Goal: Use online tool/utility: Utilize a website feature to perform a specific function

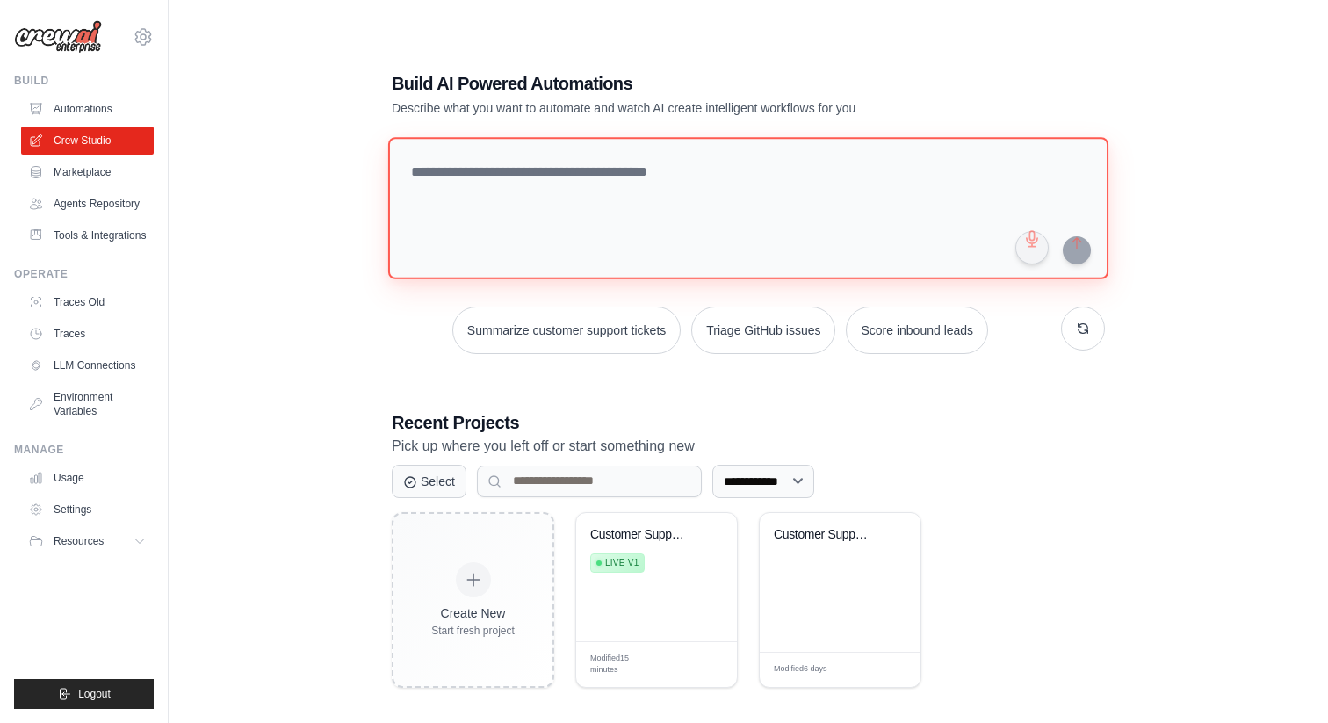
click at [668, 165] on textarea at bounding box center [748, 208] width 720 height 142
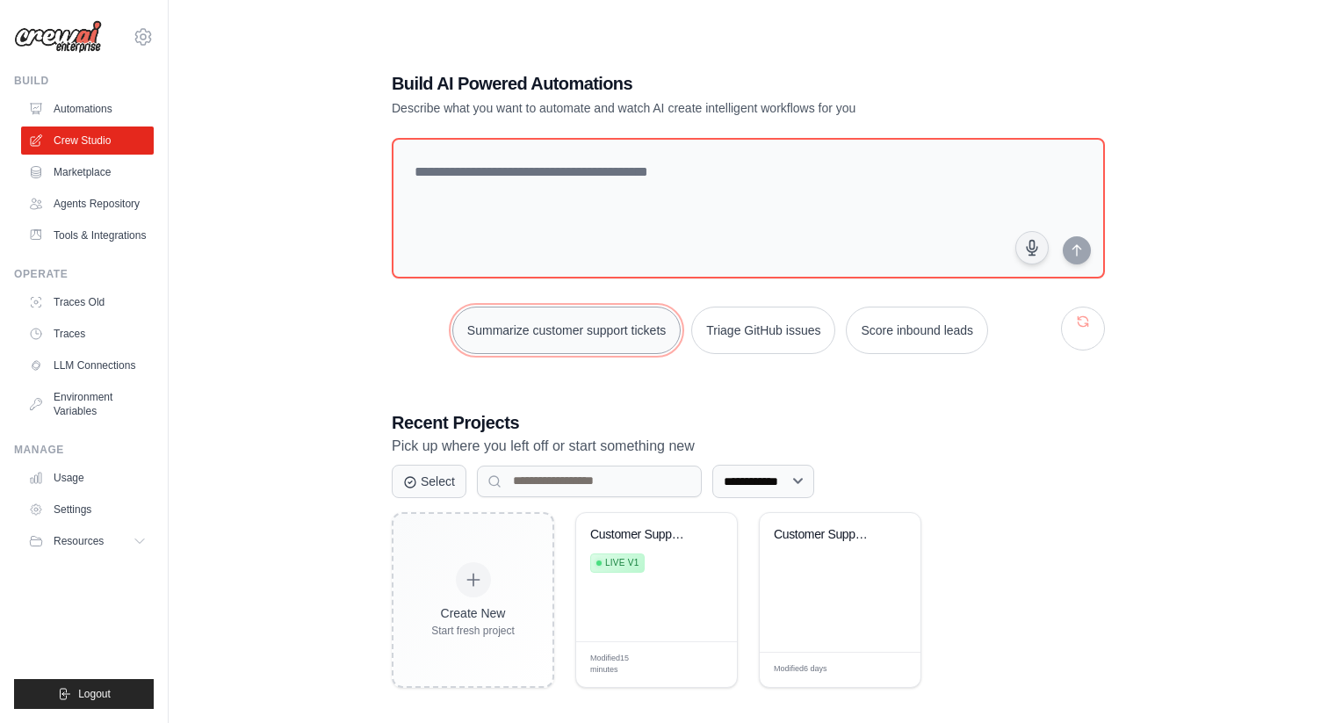
click at [587, 331] on button "Summarize customer support tickets" at bounding box center [566, 329] width 228 height 47
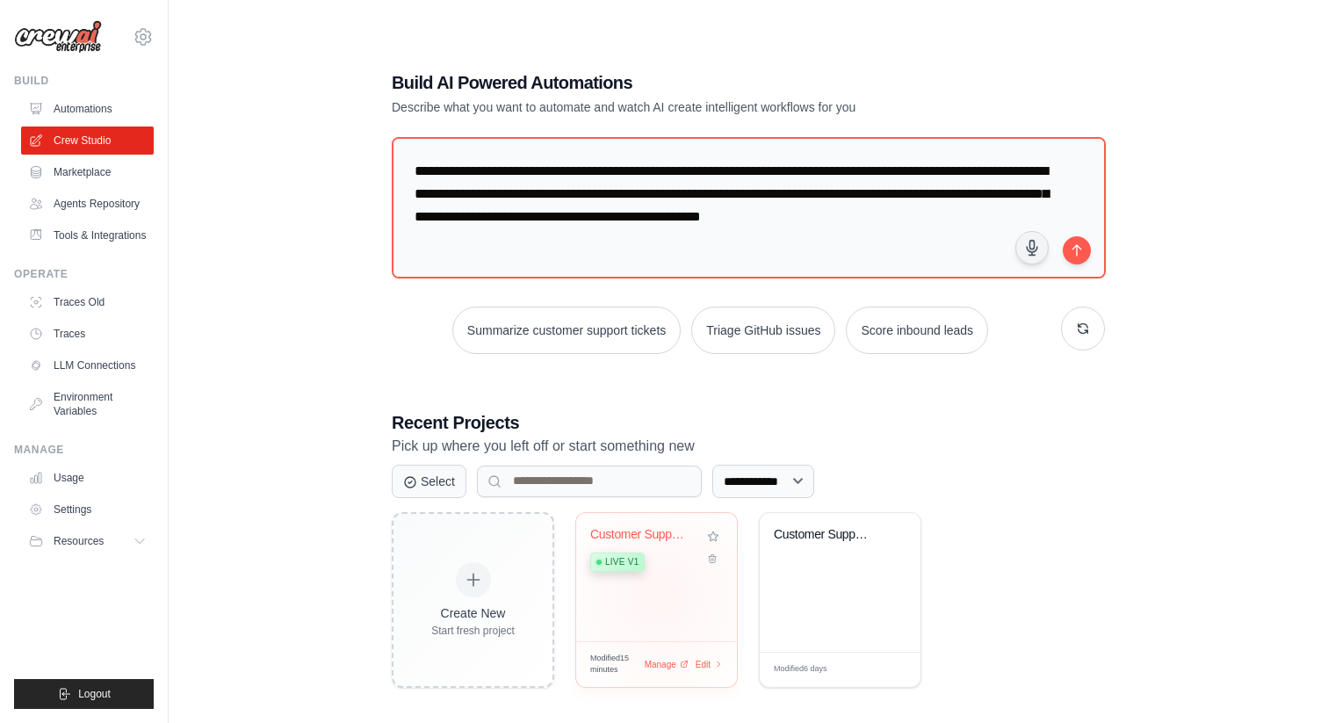
click at [660, 595] on div "Customer Support Ticket Automation Live v1" at bounding box center [656, 577] width 161 height 128
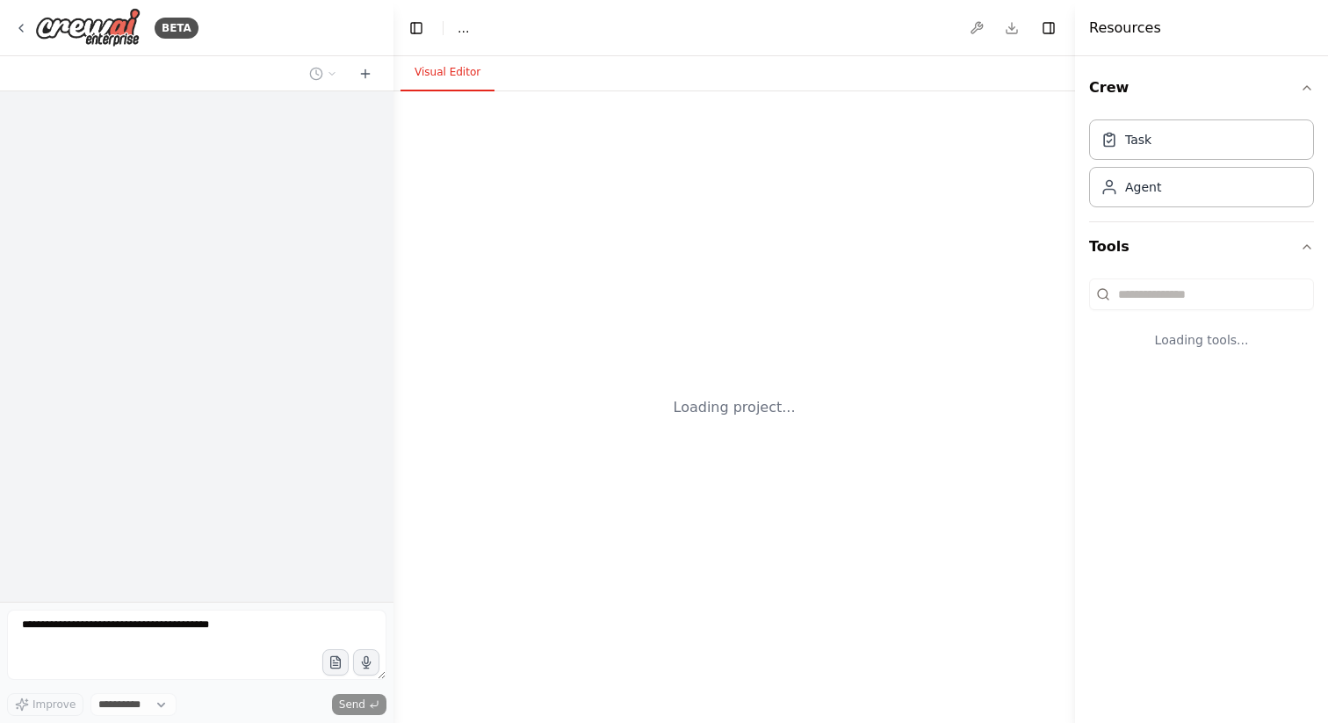
select select "****"
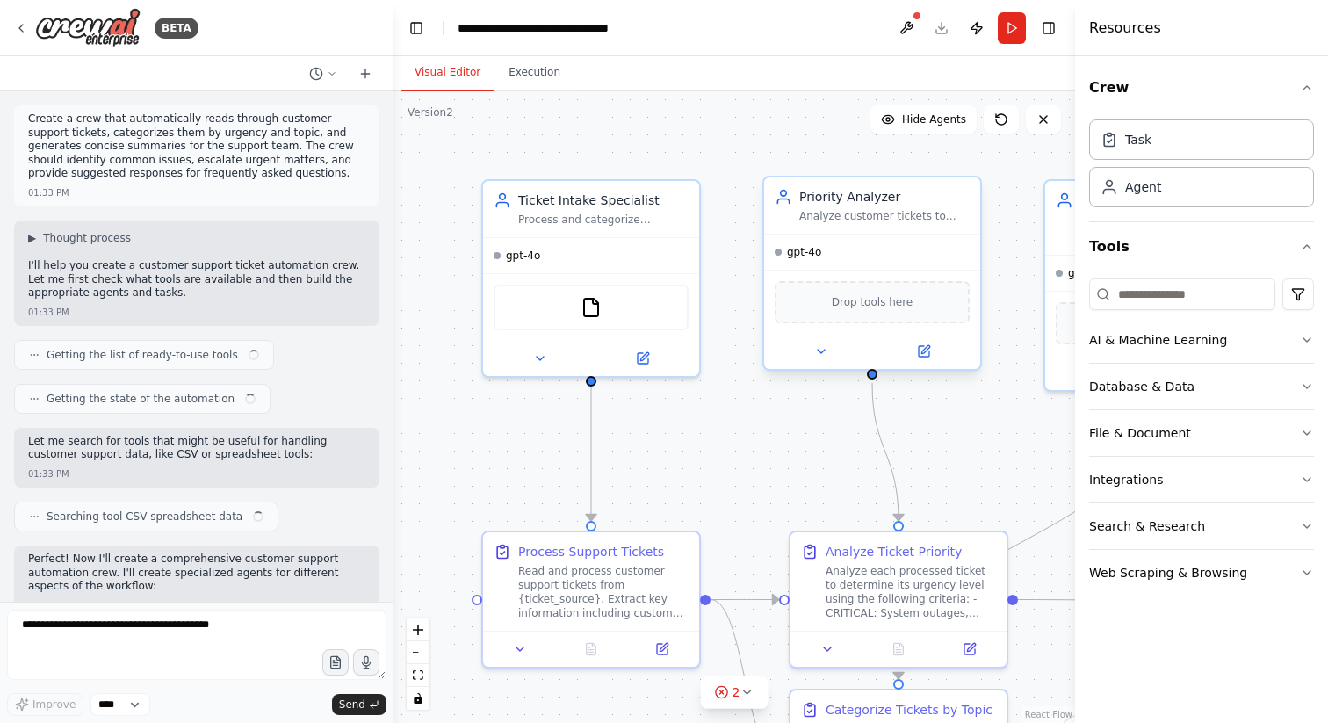
scroll to position [1913, 0]
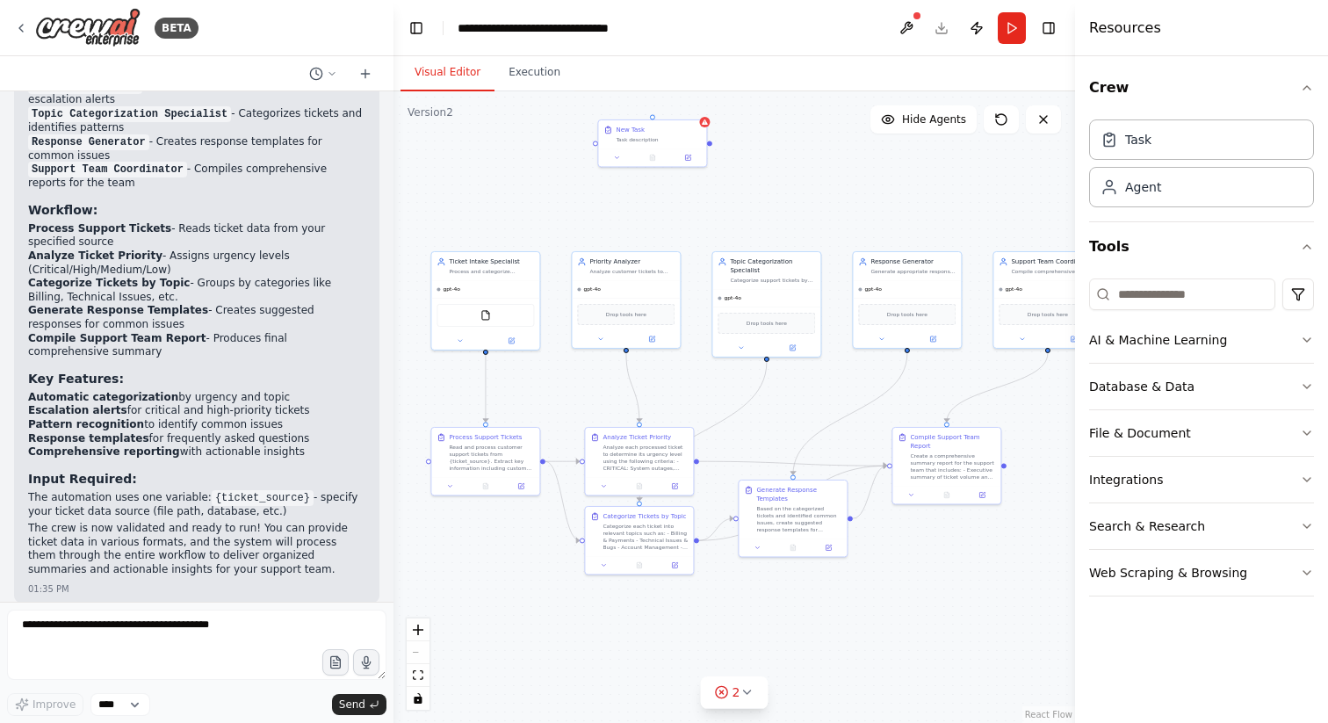
drag, startPoint x: 984, startPoint y: 414, endPoint x: 790, endPoint y: 401, distance: 194.5
click at [790, 401] on div ".deletable-edge-delete-btn { width: 20px; height: 20px; border: 0px solid #ffff…" at bounding box center [733, 406] width 681 height 631
click at [781, 414] on div ".deletable-edge-delete-btn { width: 20px; height: 20px; border: 0px solid #ffff…" at bounding box center [733, 406] width 681 height 631
click at [1240, 341] on button "AI & Machine Learning" at bounding box center [1201, 340] width 225 height 46
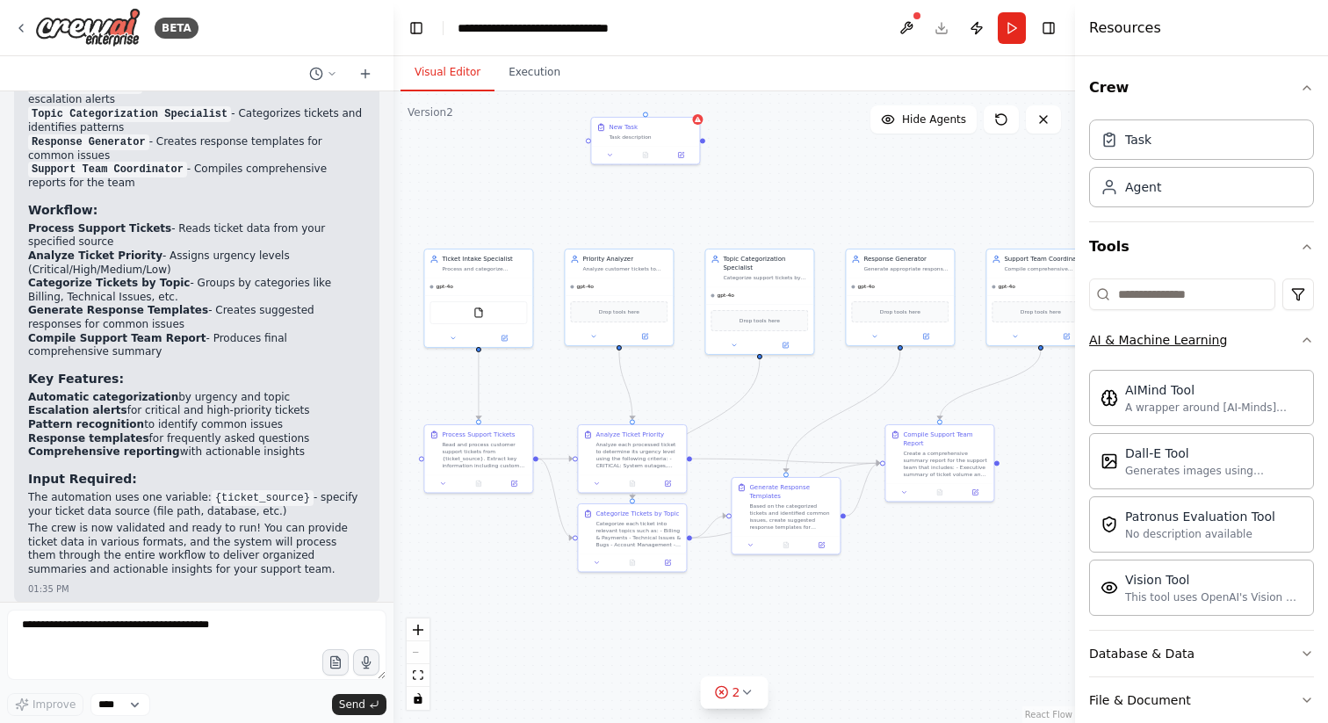
scroll to position [169, 0]
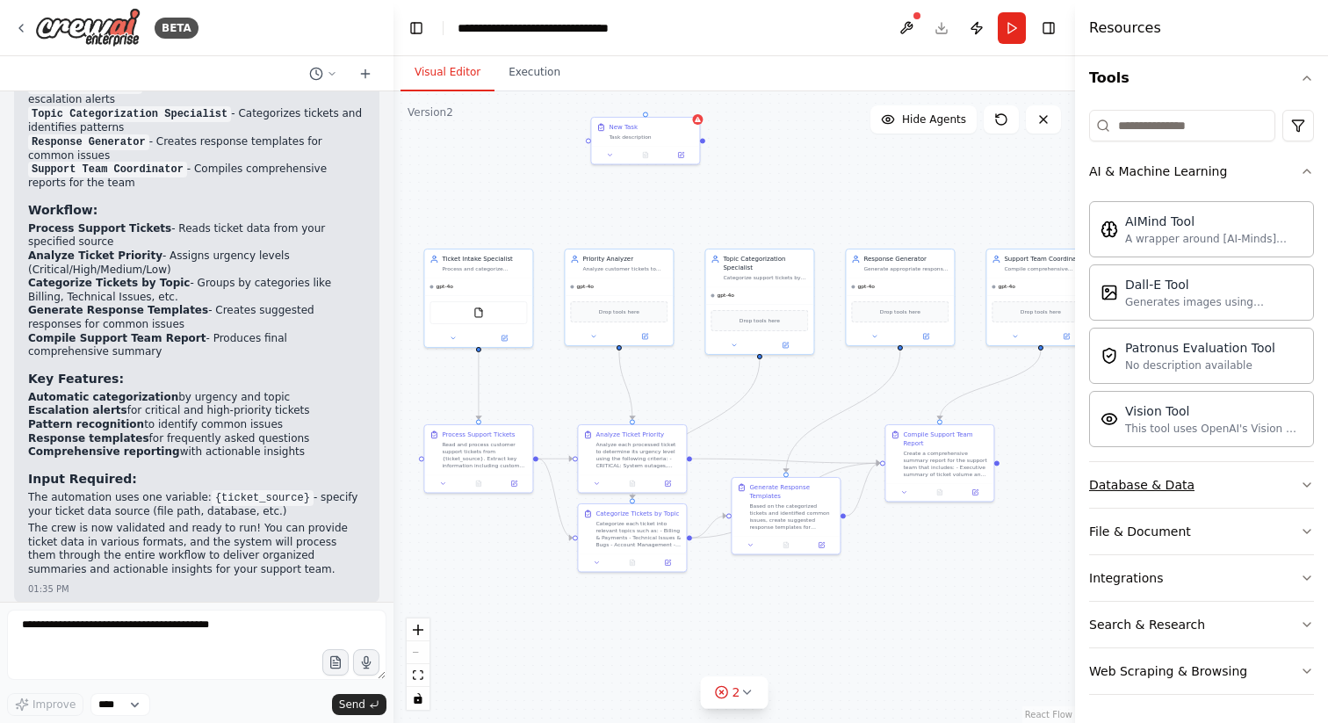
click at [1224, 479] on button "Database & Data" at bounding box center [1201, 485] width 225 height 46
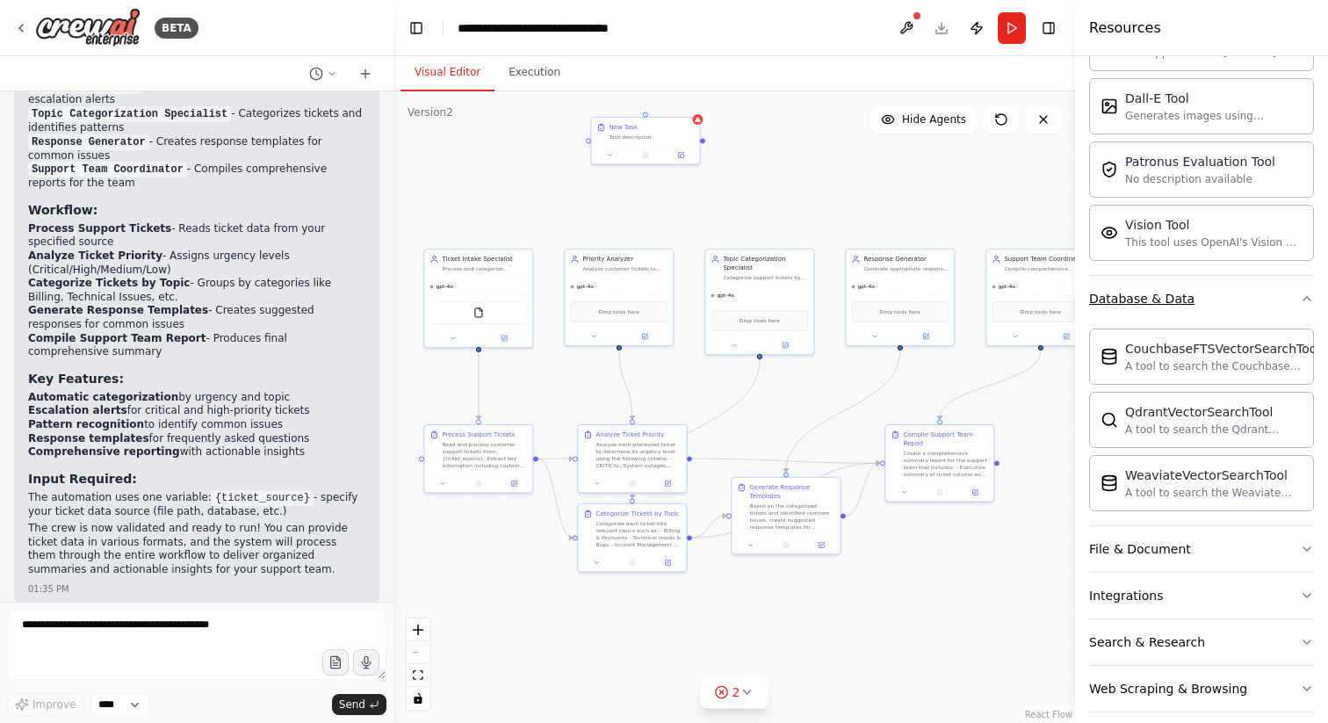
scroll to position [372, 0]
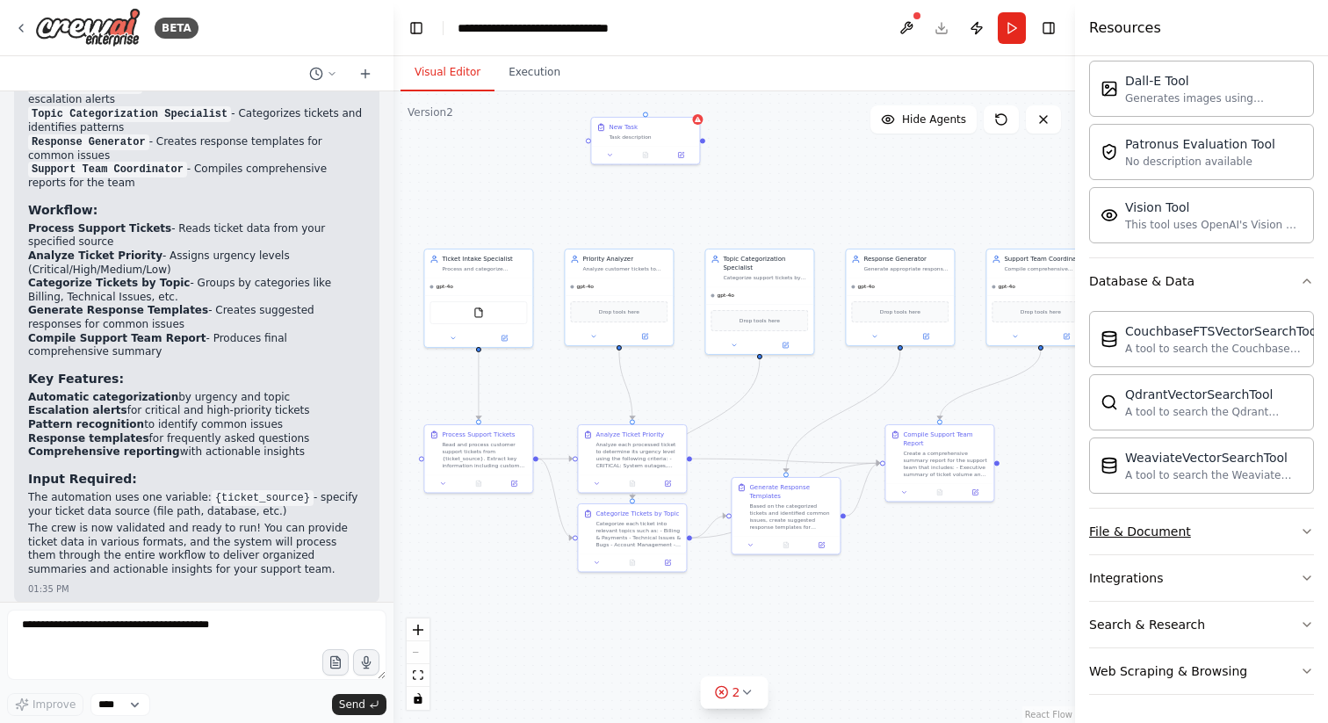
click at [1225, 537] on button "File & Document" at bounding box center [1201, 531] width 225 height 46
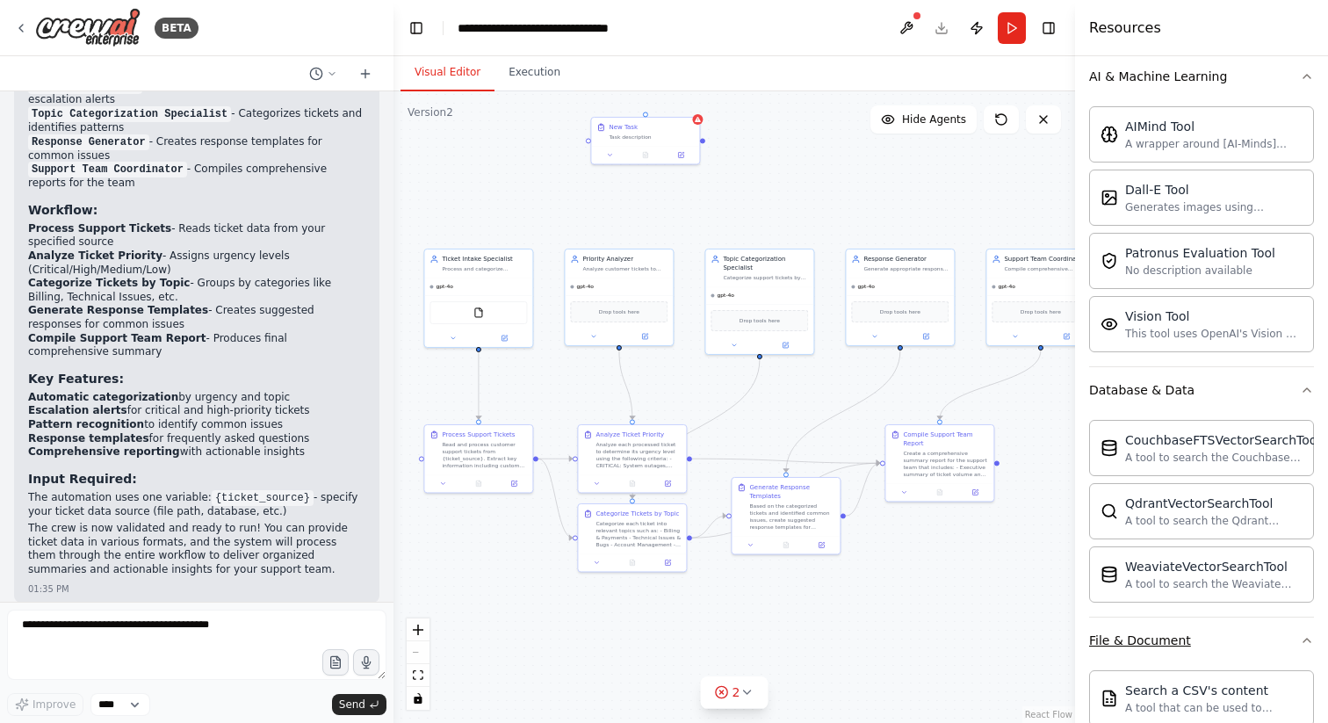
scroll to position [263, 0]
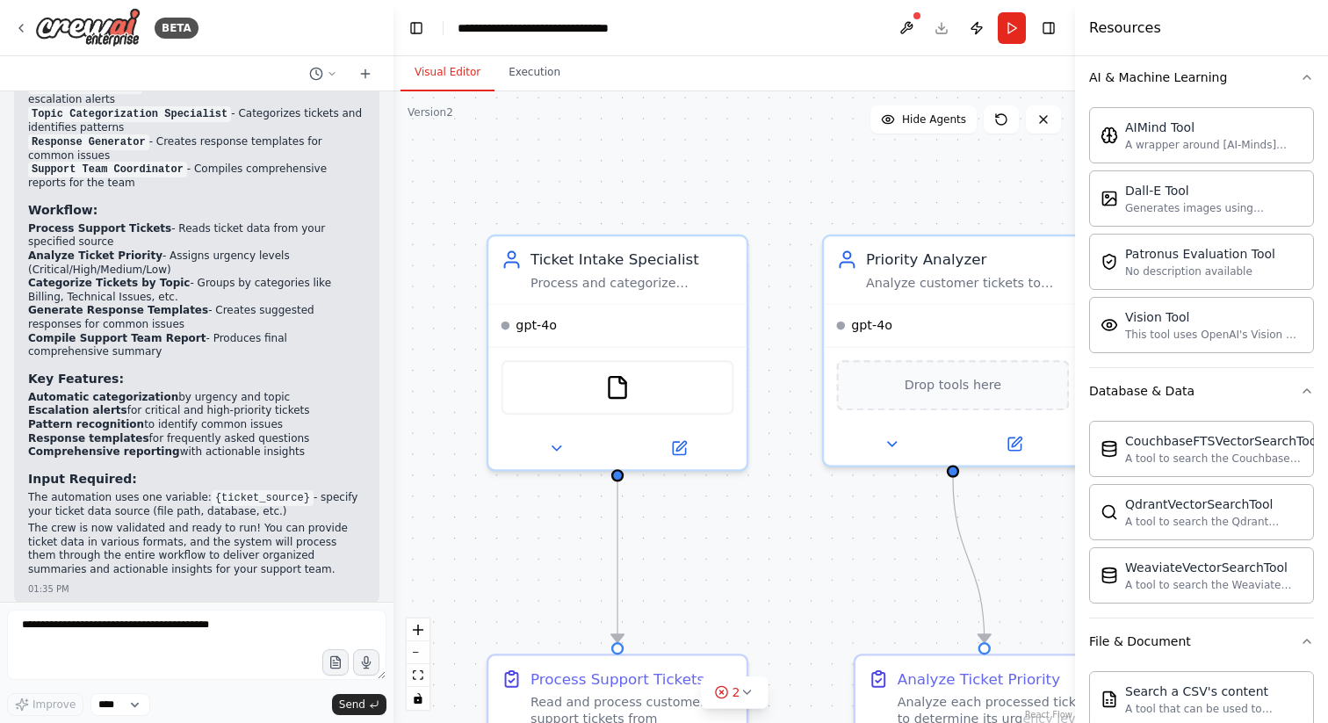
drag, startPoint x: 1034, startPoint y: 489, endPoint x: 740, endPoint y: 508, distance: 294.8
click at [740, 508] on div ".deletable-edge-delete-btn { width: 20px; height: 20px; border: 0px solid #ffff…" at bounding box center [733, 406] width 681 height 631
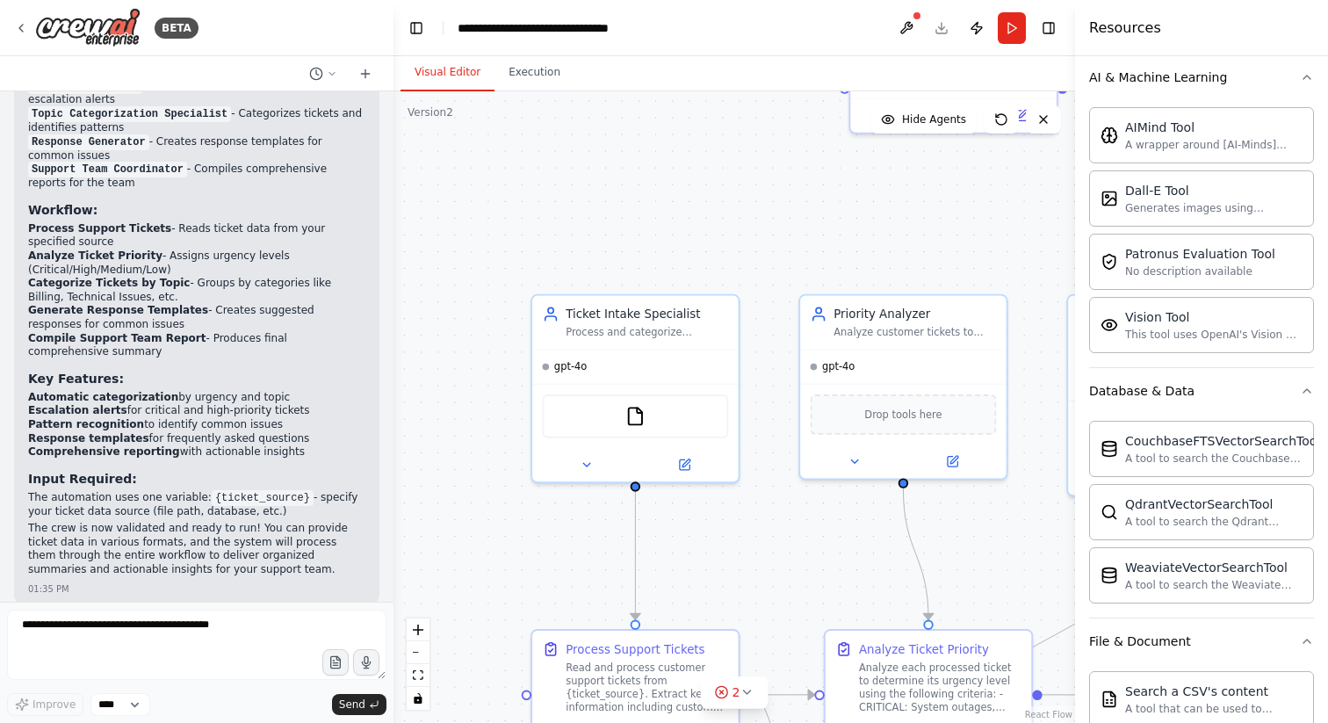
click at [588, 32] on div "**********" at bounding box center [557, 28] width 198 height 18
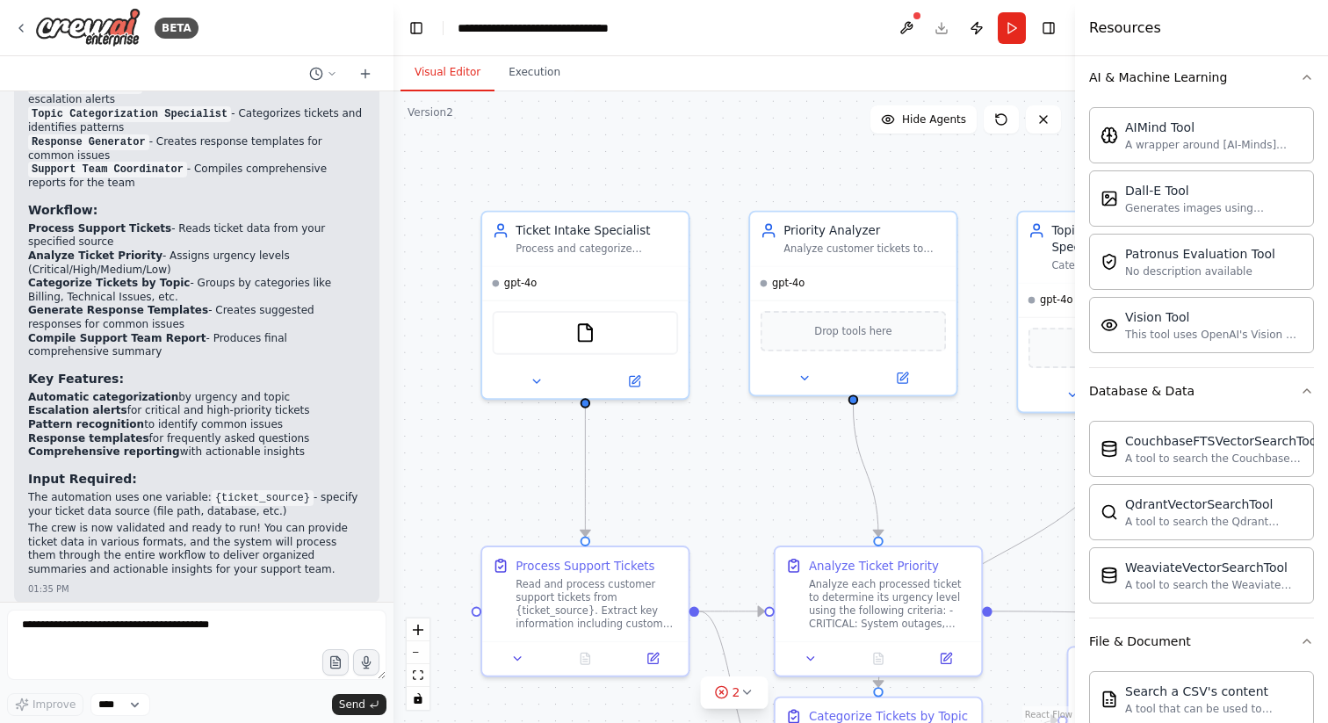
drag, startPoint x: 740, startPoint y: 508, endPoint x: 487, endPoint y: 410, distance: 272.2
click at [487, 410] on div ".deletable-edge-delete-btn { width: 20px; height: 20px; border: 0px solid #ffff…" at bounding box center [733, 406] width 681 height 631
drag, startPoint x: 487, startPoint y: 410, endPoint x: 534, endPoint y: 383, distance: 54.7
click at [534, 383] on icon at bounding box center [536, 377] width 13 height 13
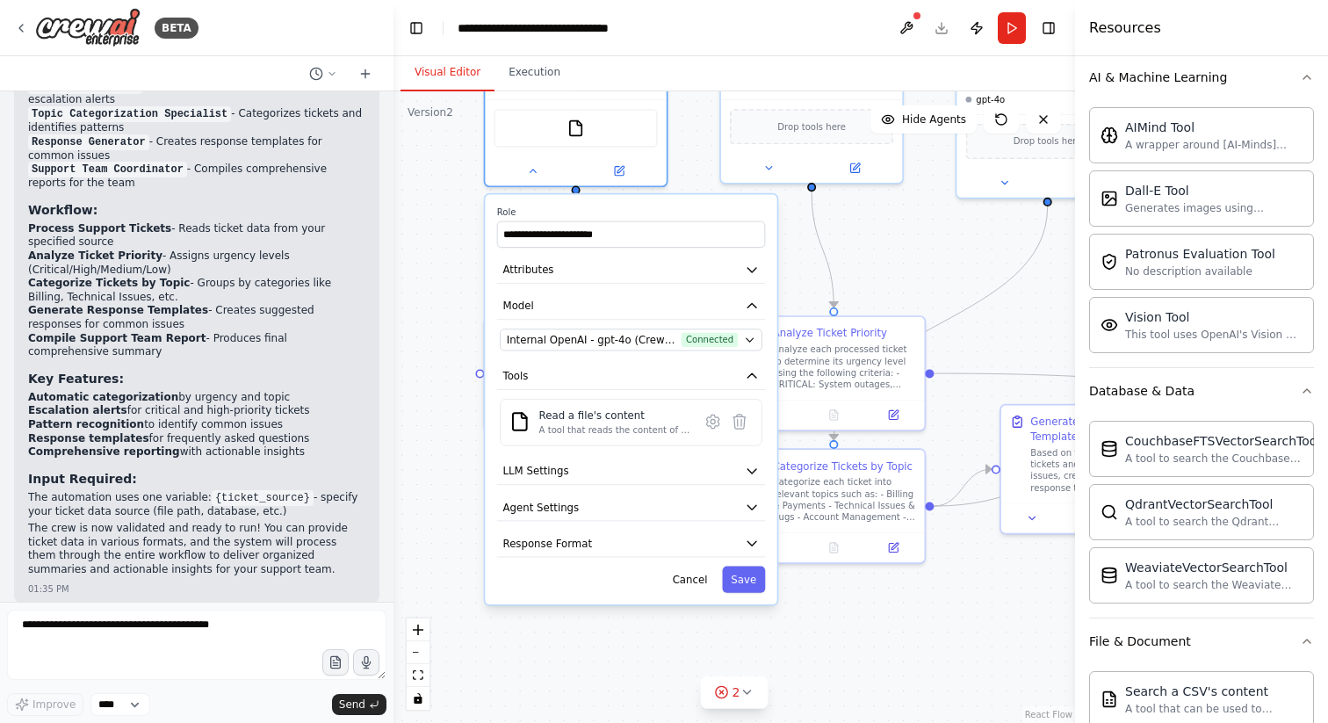
drag, startPoint x: 534, startPoint y: 383, endPoint x: 443, endPoint y: 304, distance: 120.8
click at [443, 304] on div ".deletable-edge-delete-btn { width: 20px; height: 20px; border: 0px solid #ffff…" at bounding box center [733, 406] width 681 height 631
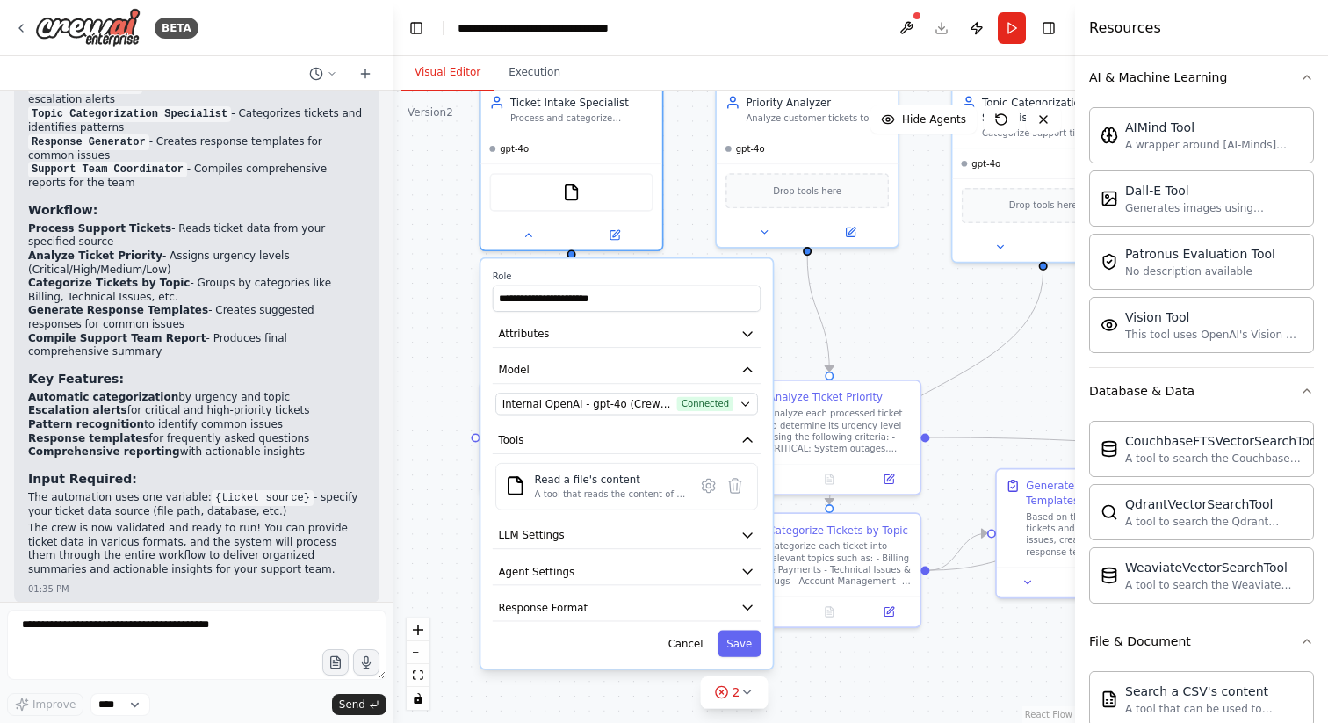
drag, startPoint x: 443, startPoint y: 304, endPoint x: 425, endPoint y: 386, distance: 84.4
click at [425, 386] on div ".deletable-edge-delete-btn { width: 20px; height: 20px; border: 0px solid #ffff…" at bounding box center [733, 406] width 681 height 631
click at [567, 336] on button "Attributes" at bounding box center [627, 334] width 268 height 27
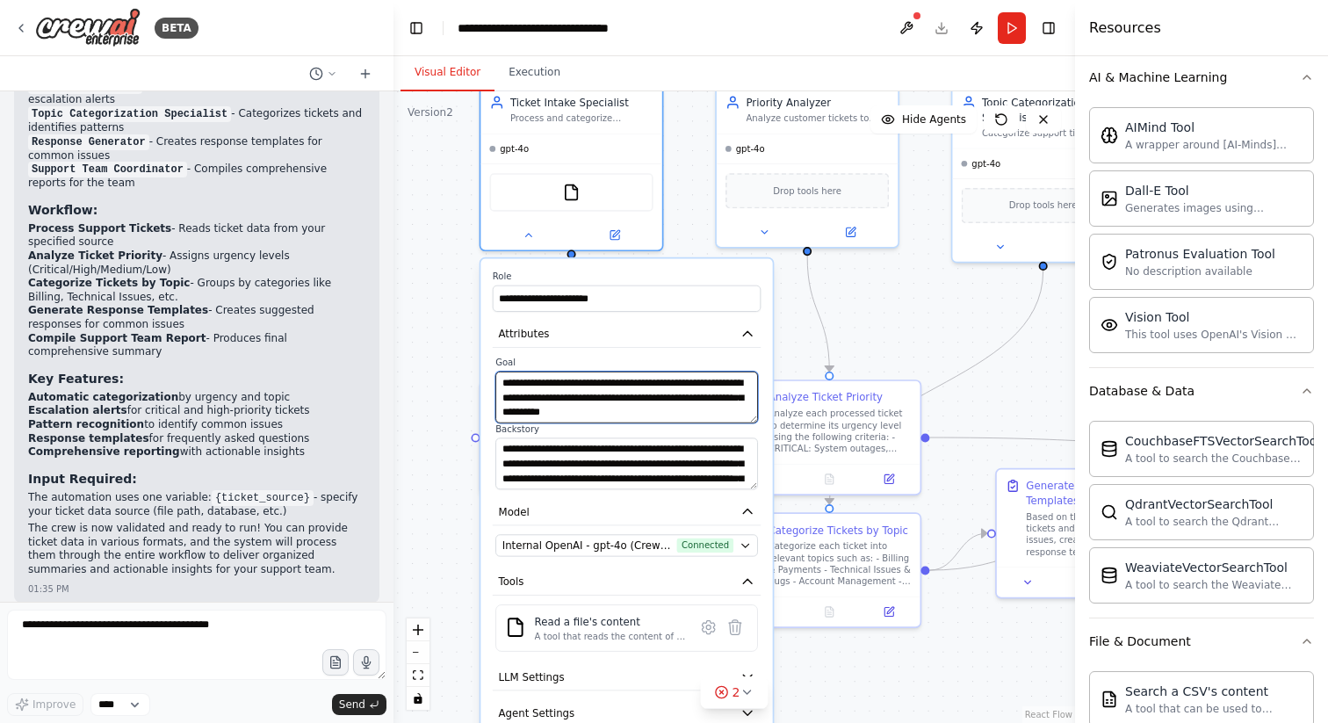
drag, startPoint x: 425, startPoint y: 386, endPoint x: 501, endPoint y: 382, distance: 75.7
click at [501, 382] on textarea "**********" at bounding box center [626, 397] width 263 height 52
drag, startPoint x: 501, startPoint y: 382, endPoint x: 748, endPoint y: 427, distance: 251.7
click at [748, 427] on div "**********" at bounding box center [627, 423] width 268 height 133
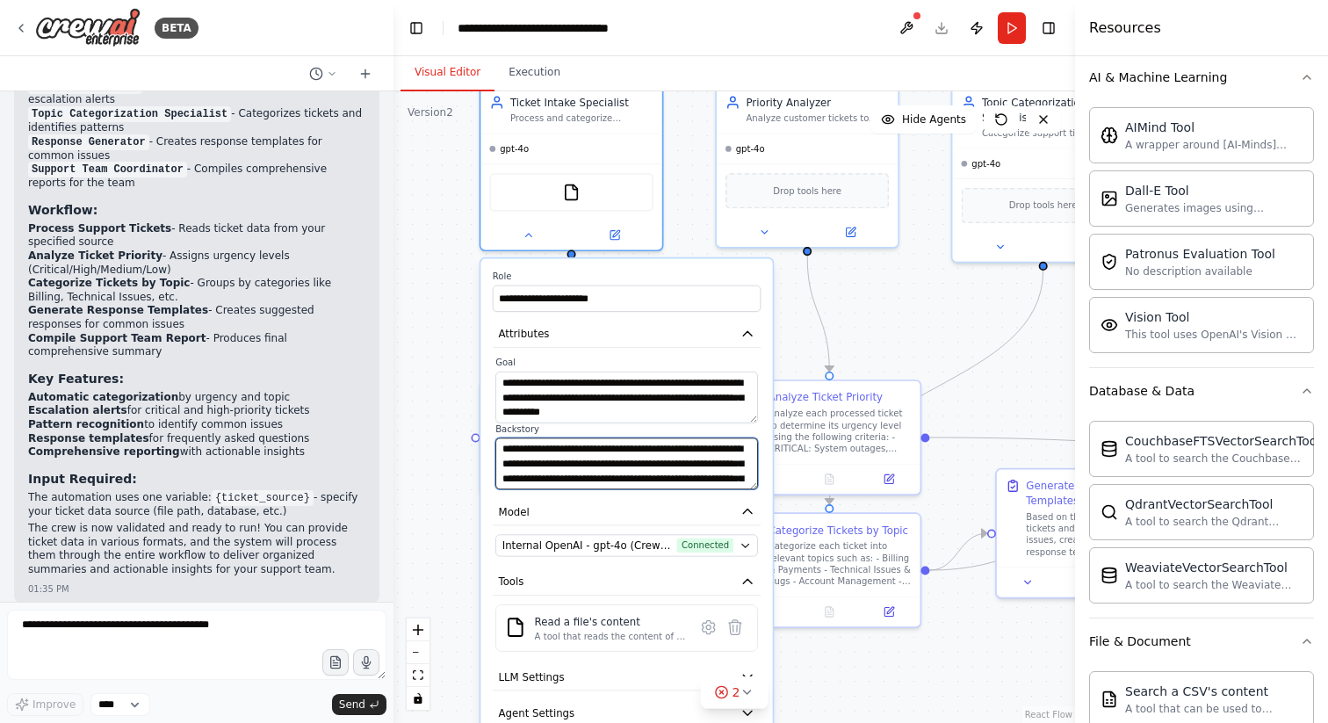
drag, startPoint x: 748, startPoint y: 427, endPoint x: 521, endPoint y: 454, distance: 229.1
click at [521, 454] on textarea "**********" at bounding box center [626, 463] width 263 height 52
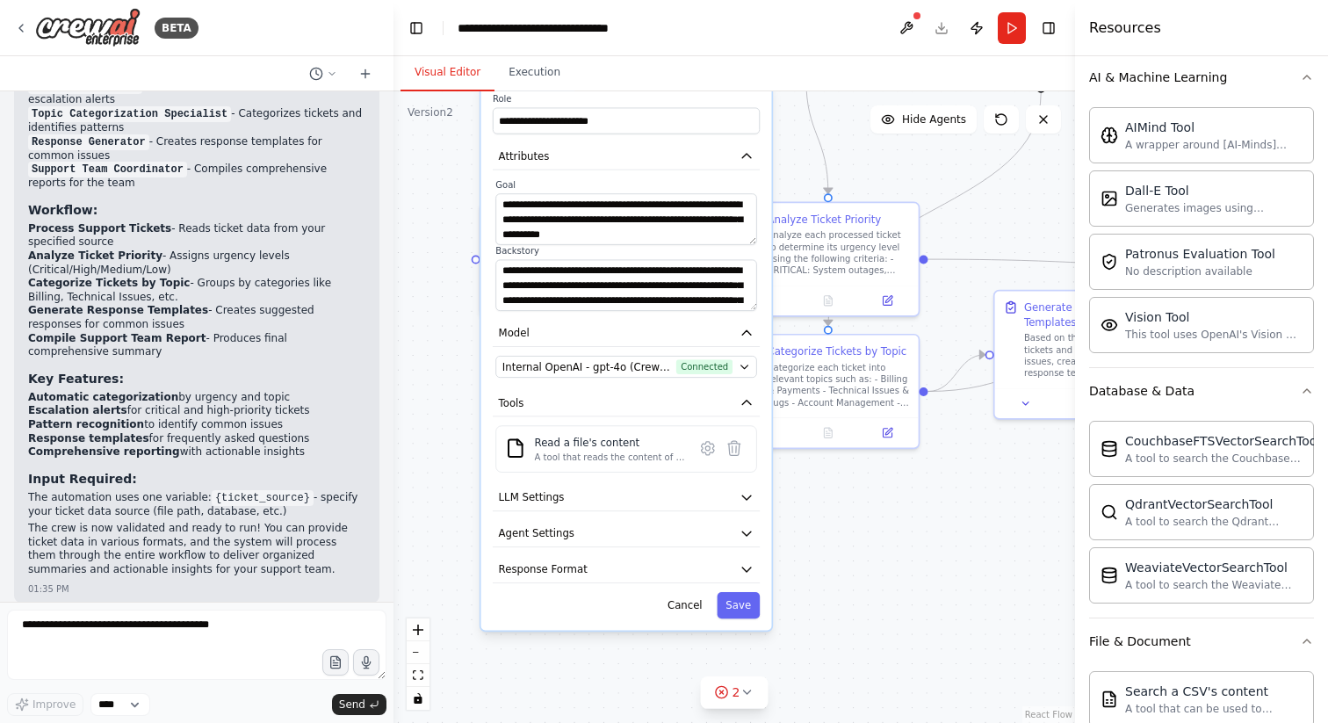
drag, startPoint x: 521, startPoint y: 454, endPoint x: 455, endPoint y: 303, distance: 164.8
click at [455, 303] on div ".deletable-edge-delete-btn { width: 20px; height: 20px; border: 0px solid #ffff…" at bounding box center [733, 406] width 681 height 631
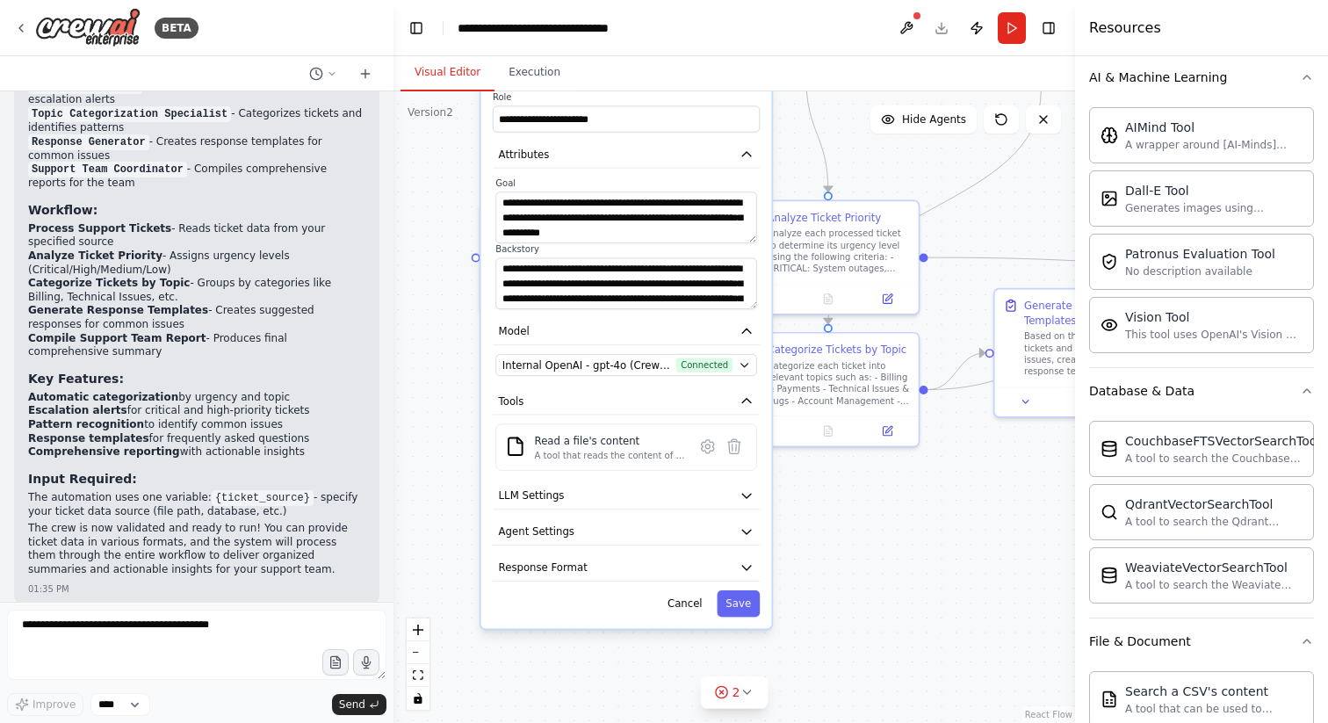
click at [562, 489] on button "LLM Settings" at bounding box center [626, 495] width 267 height 27
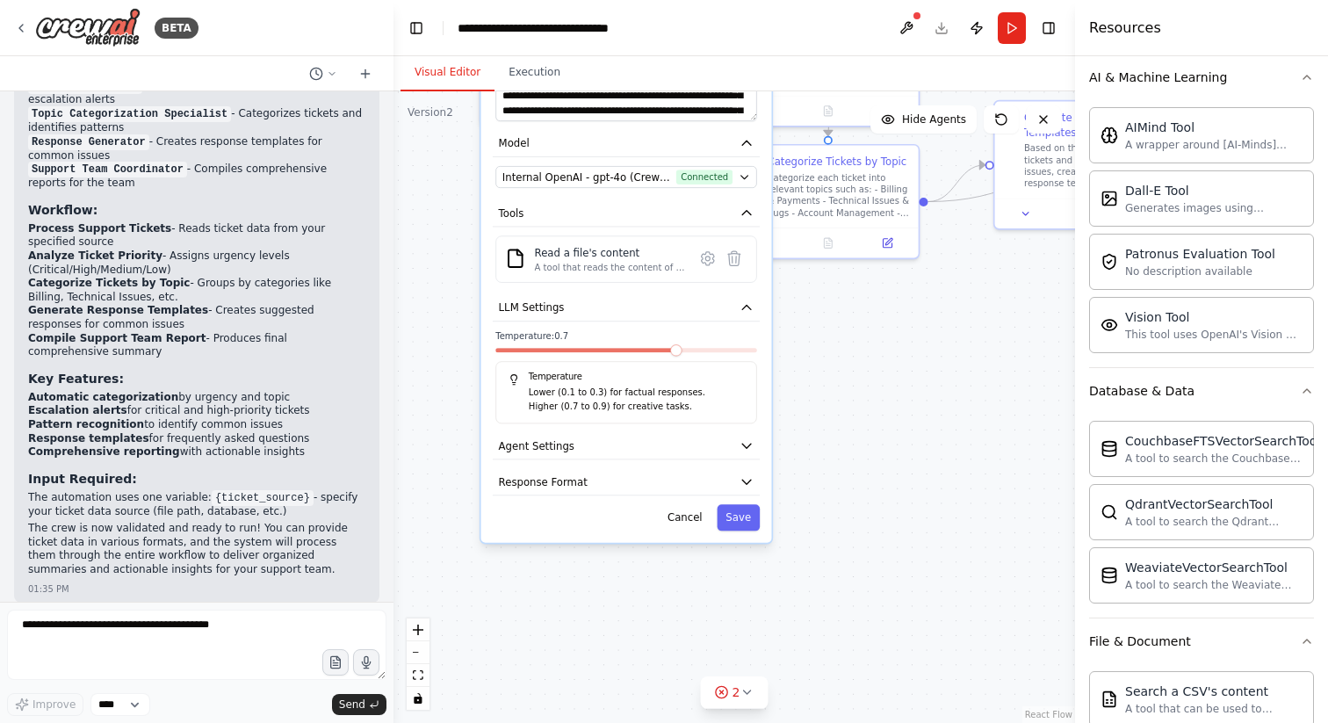
drag, startPoint x: 455, startPoint y: 303, endPoint x: 441, endPoint y: 325, distance: 26.1
click at [441, 325] on div ".deletable-edge-delete-btn { width: 20px; height: 20px; border: 0px solid #ffff…" at bounding box center [733, 406] width 681 height 631
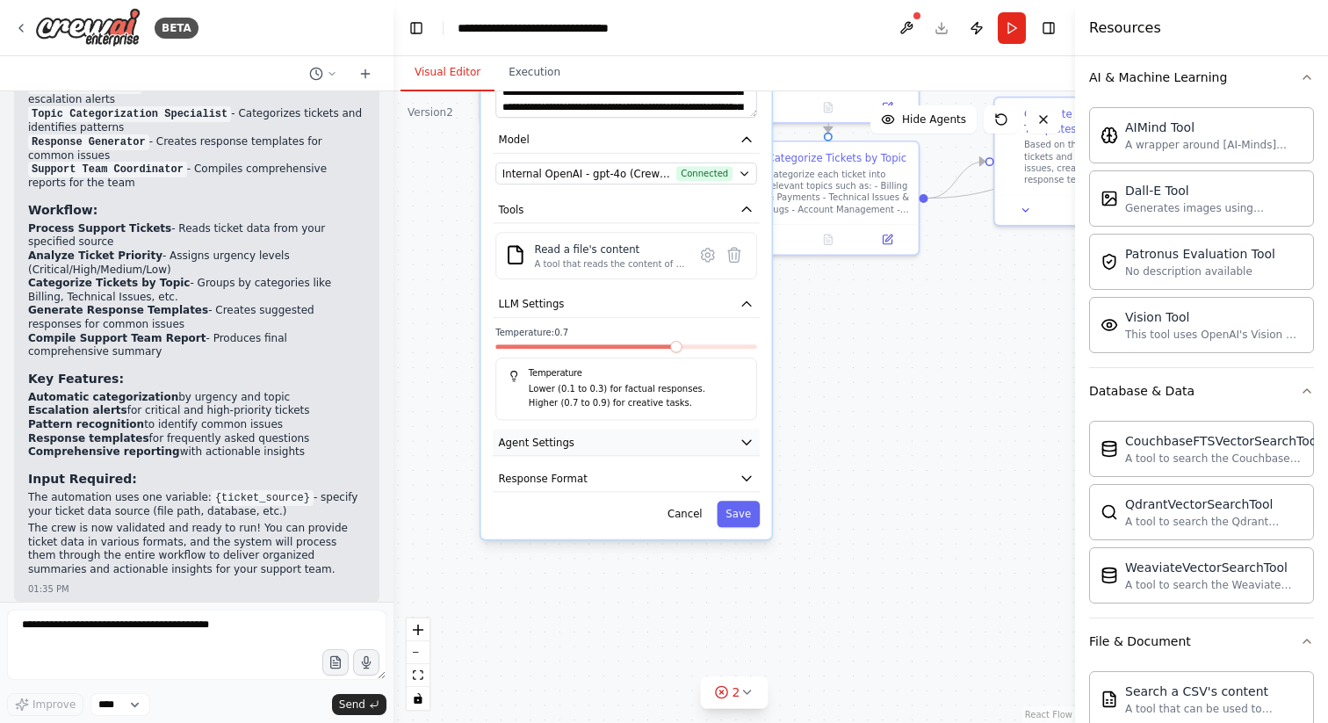
drag, startPoint x: 441, startPoint y: 325, endPoint x: 542, endPoint y: 432, distance: 147.2
click at [542, 432] on button "Agent Settings" at bounding box center [626, 442] width 267 height 27
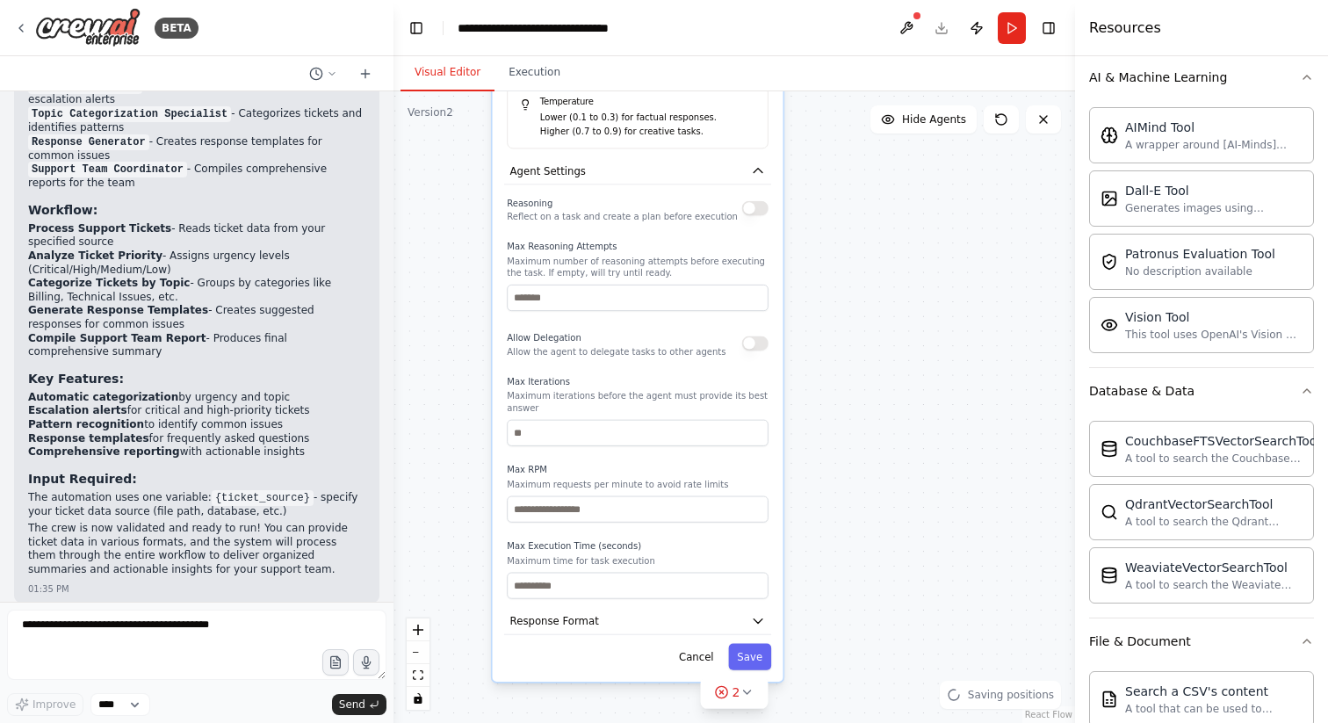
drag, startPoint x: 542, startPoint y: 432, endPoint x: 465, endPoint y: 231, distance: 215.1
click at [465, 231] on div ".deletable-edge-delete-btn { width: 20px; height: 20px; border: 0px solid #ffff…" at bounding box center [733, 406] width 681 height 631
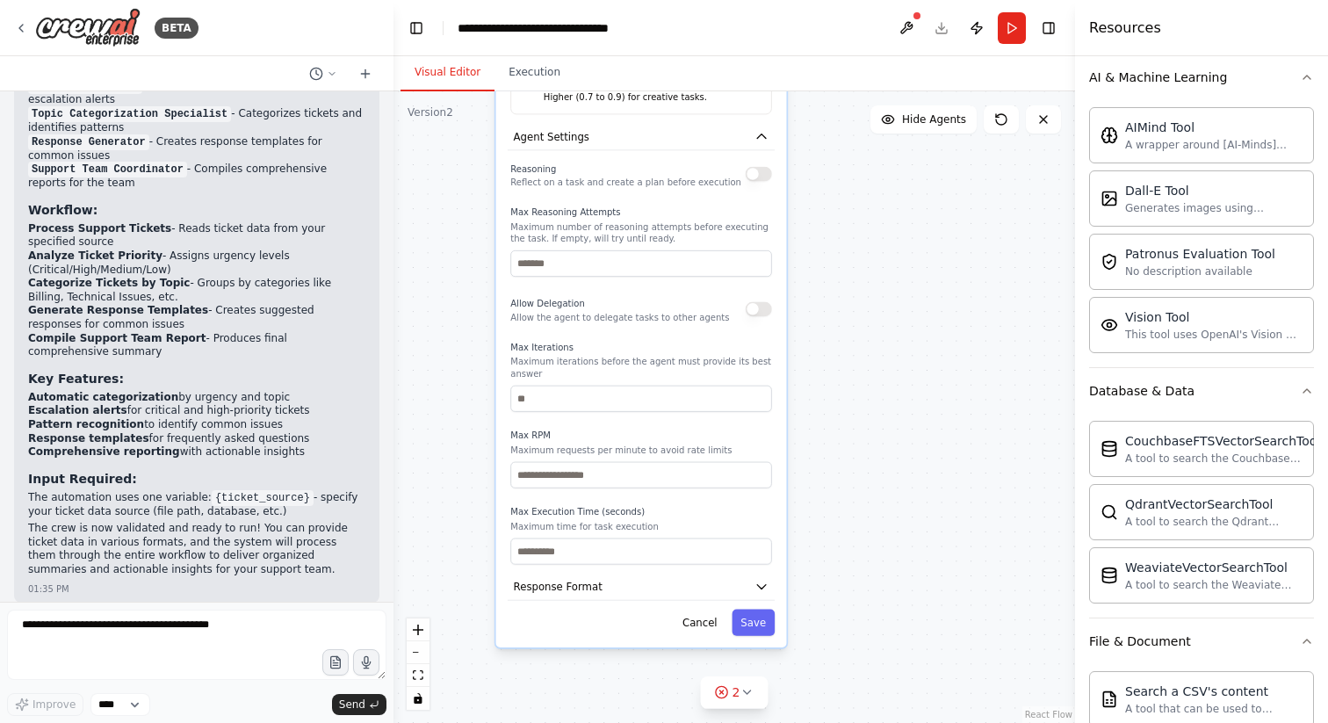
click at [545, 588] on span "Response Format" at bounding box center [558, 586] width 89 height 15
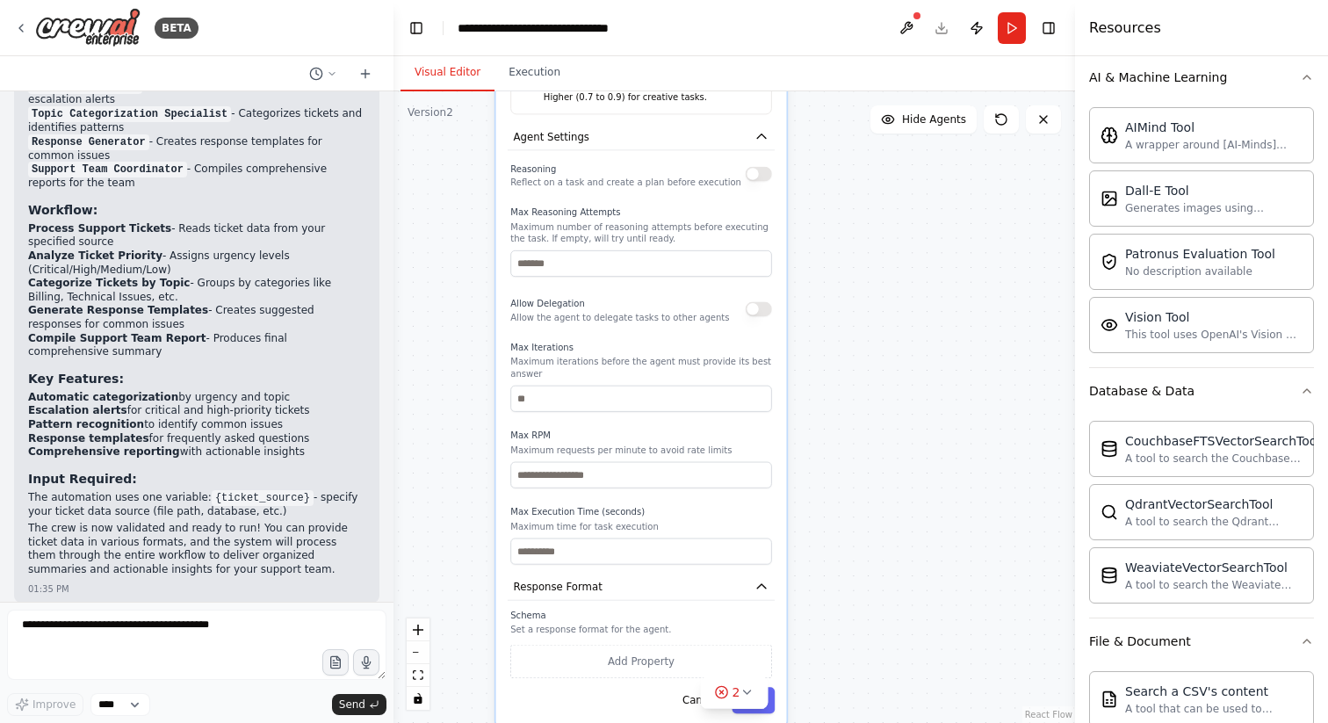
click at [545, 588] on span "Response Format" at bounding box center [558, 586] width 89 height 15
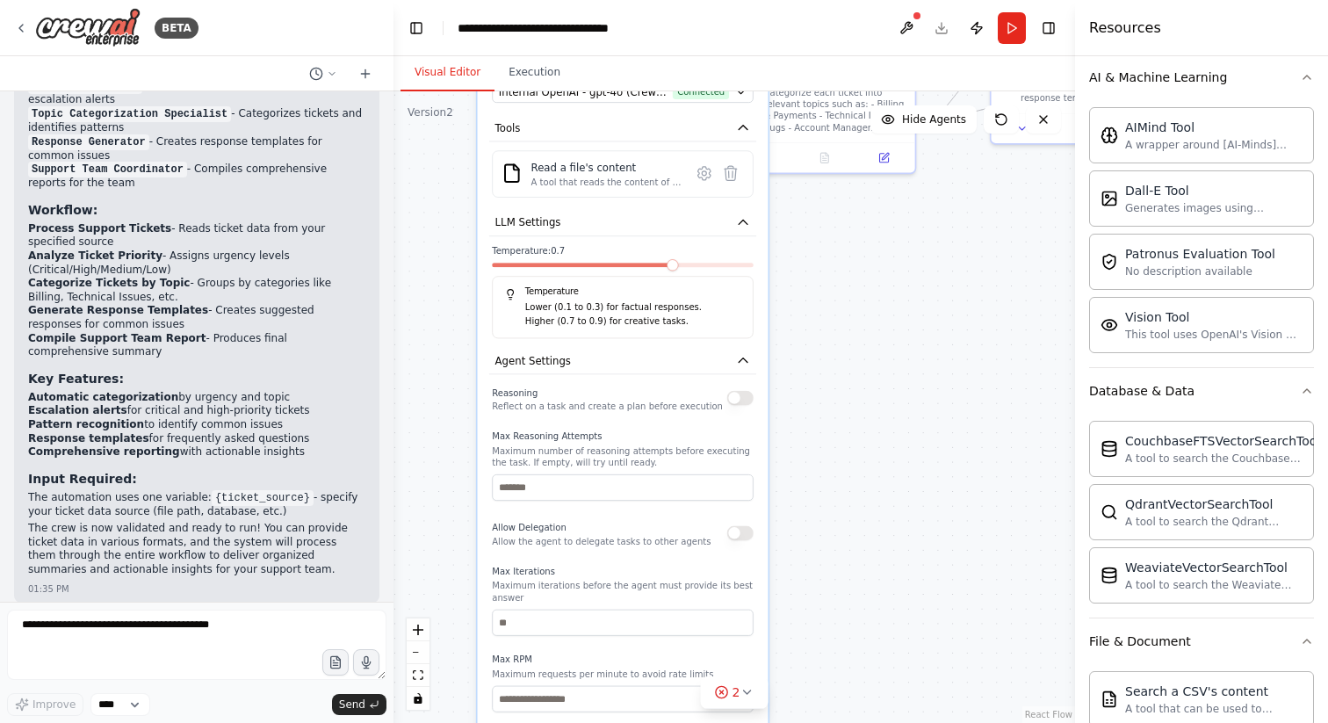
drag, startPoint x: 465, startPoint y: 231, endPoint x: 407, endPoint y: 722, distance: 494.3
click at [407, 722] on div ".deletable-edge-delete-btn { width: 20px; height: 20px; border: 0px solid #ffff…" at bounding box center [733, 406] width 681 height 631
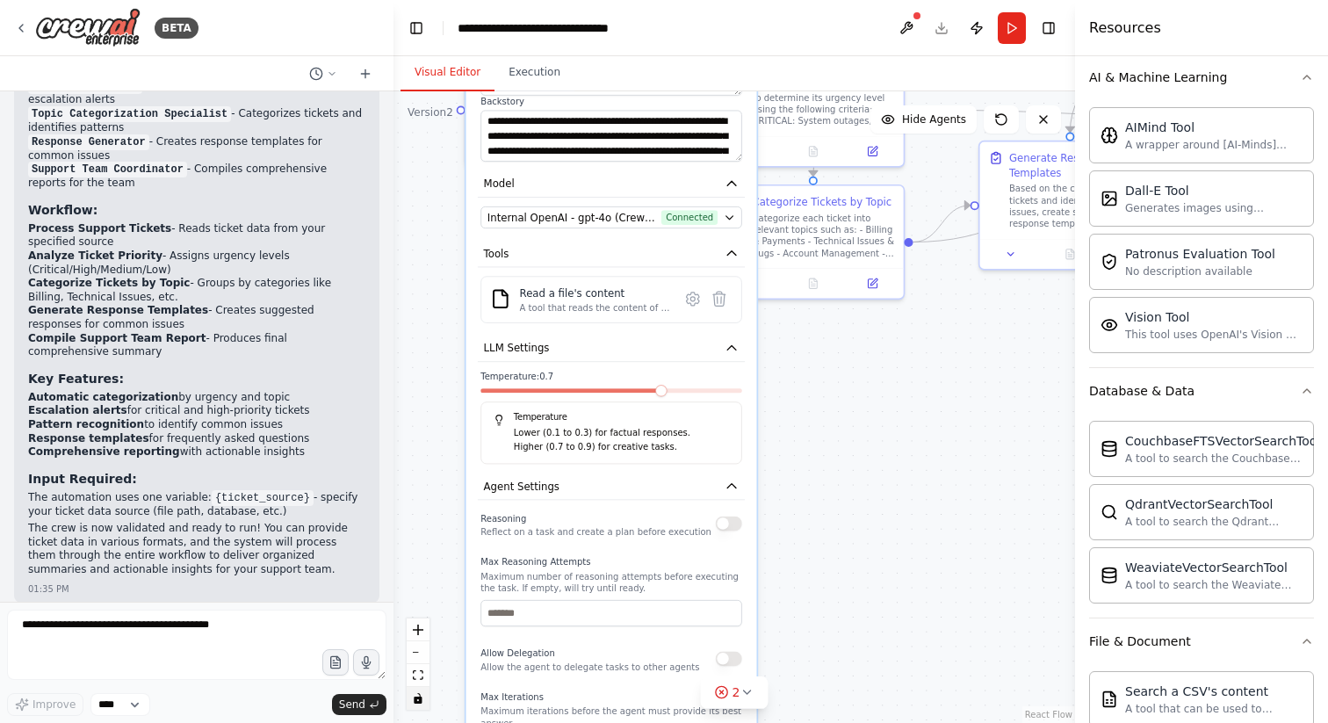
drag, startPoint x: 435, startPoint y: 537, endPoint x: 423, endPoint y: 698, distance: 161.1
click at [423, 698] on div ".deletable-edge-delete-btn { width: 20px; height: 20px; border: 0px solid #ffff…" at bounding box center [733, 406] width 681 height 631
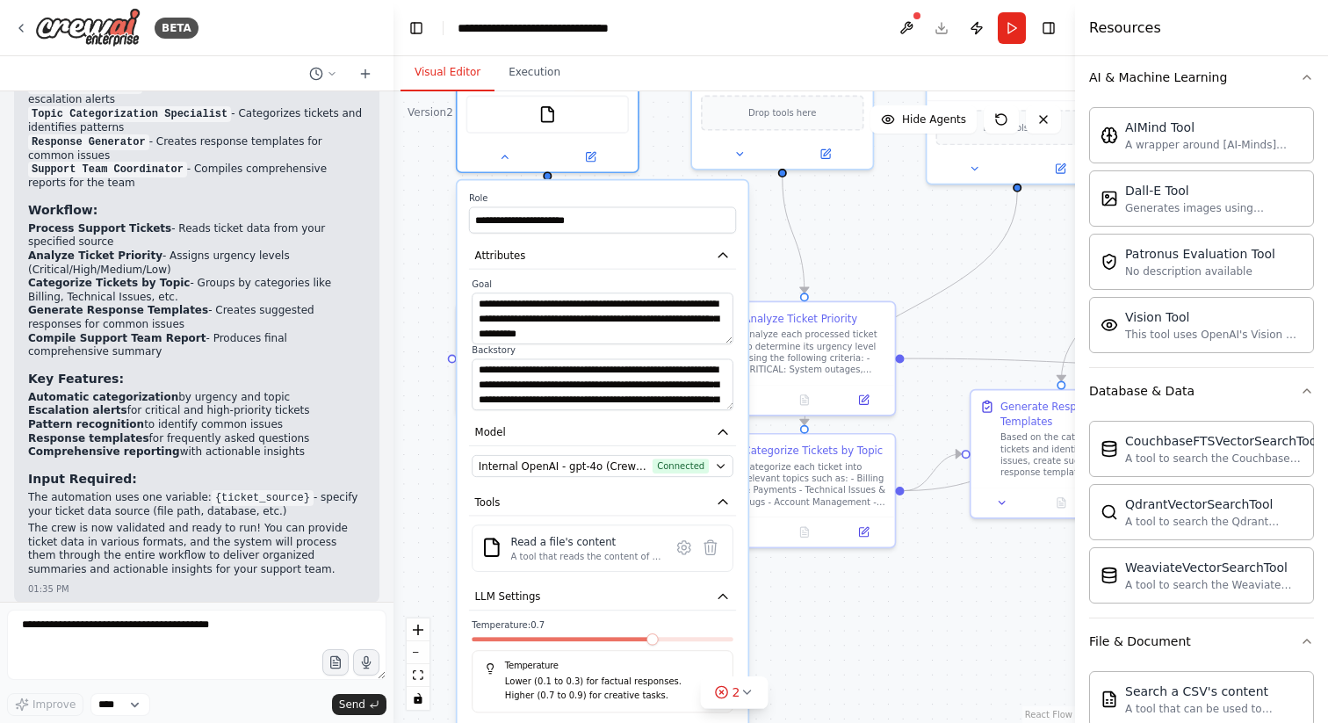
drag, startPoint x: 407, startPoint y: 457, endPoint x: 398, endPoint y: 670, distance: 213.6
click at [398, 670] on div ".deletable-edge-delete-btn { width: 20px; height: 20px; border: 0px solid #ffff…" at bounding box center [733, 406] width 681 height 631
click at [719, 254] on icon "button" at bounding box center [723, 255] width 15 height 15
click at [719, 262] on icon "button" at bounding box center [723, 255] width 15 height 15
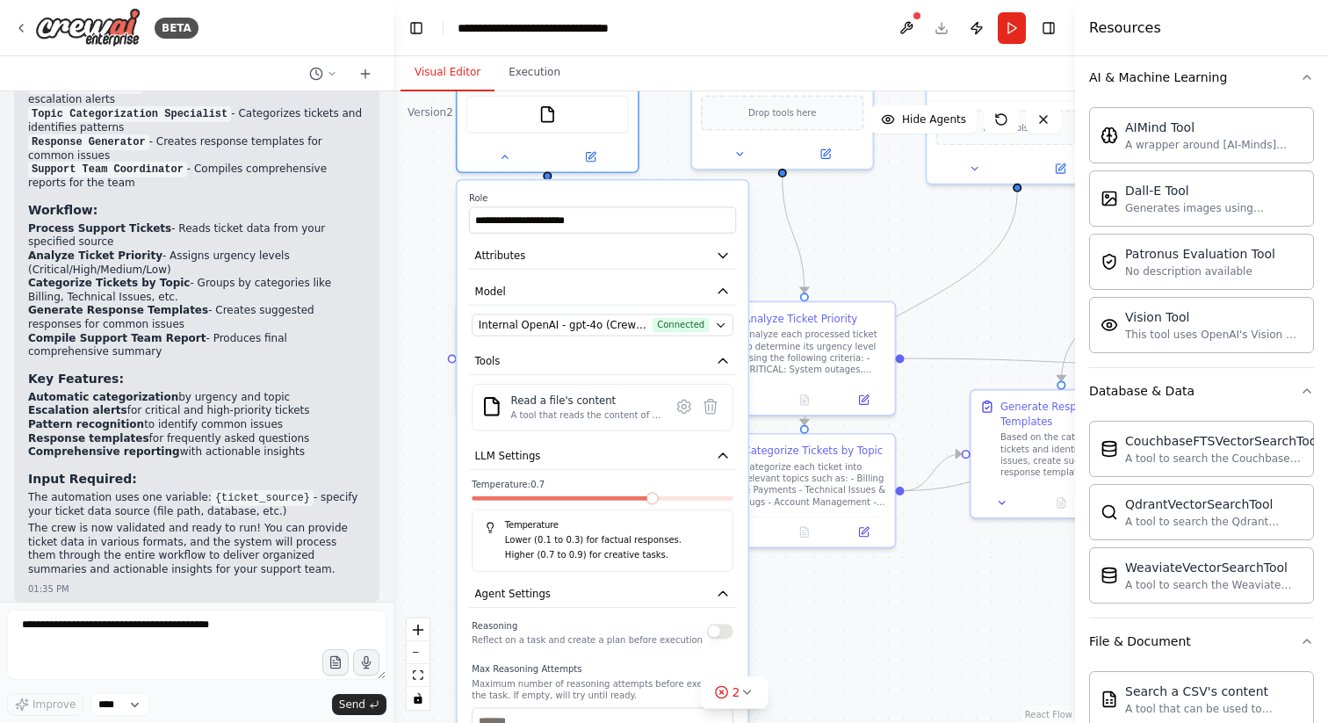
click at [401, 279] on div ".deletable-edge-delete-btn { width: 20px; height: 20px; border: 0px solid #ffff…" at bounding box center [733, 406] width 681 height 631
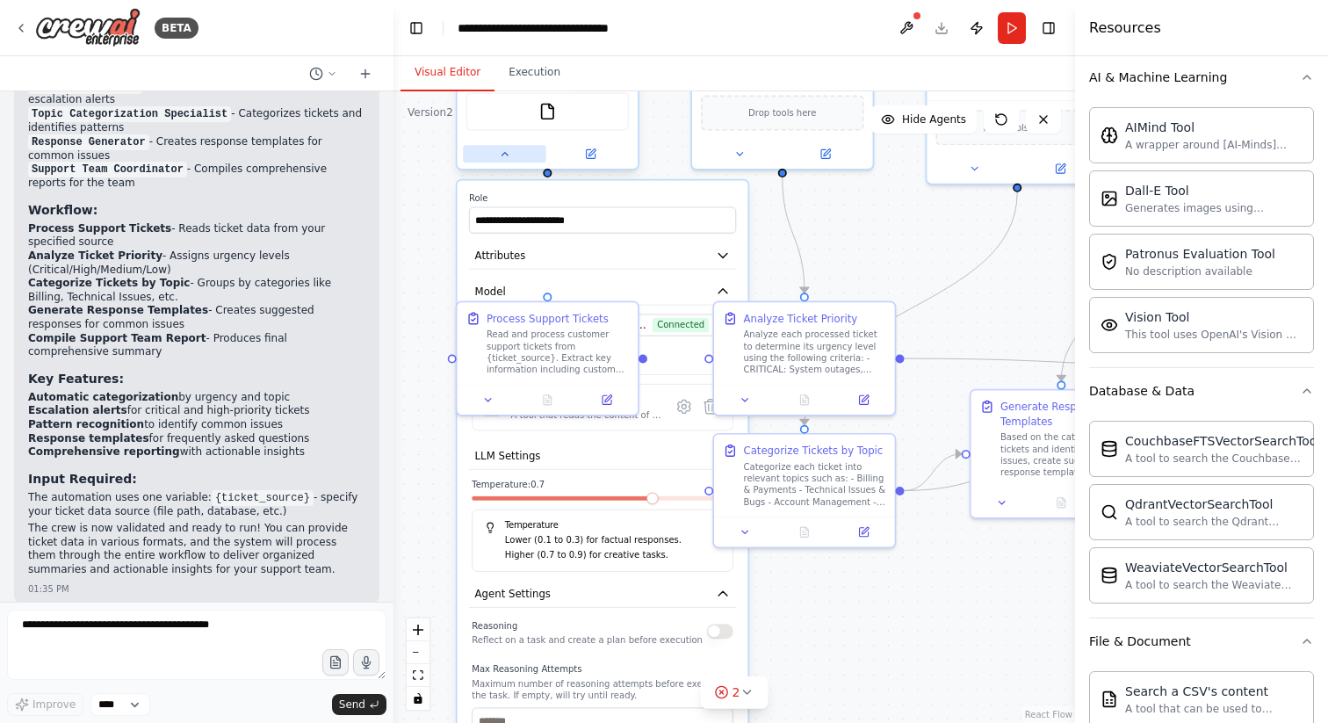
click at [500, 155] on icon at bounding box center [504, 153] width 11 height 11
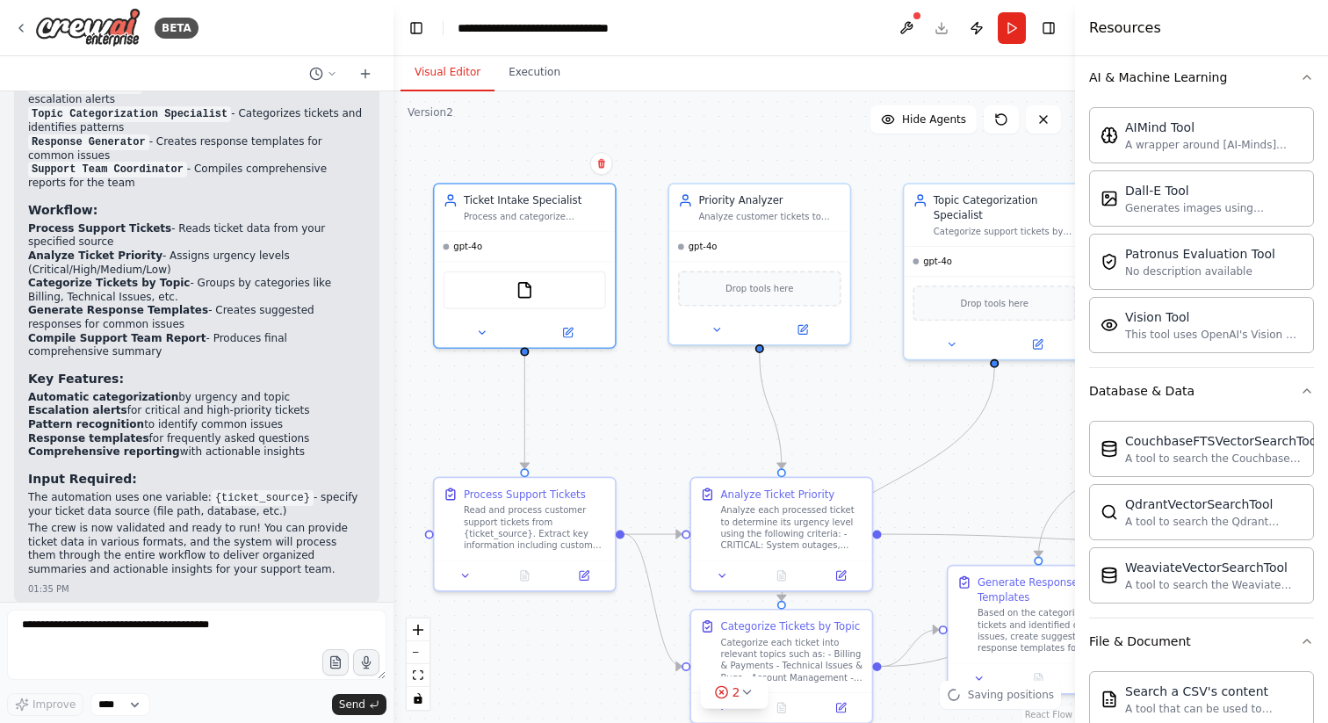
drag, startPoint x: 465, startPoint y: 244, endPoint x: 443, endPoint y: 423, distance: 180.6
click at [443, 423] on div ".deletable-edge-delete-btn { width: 20px; height: 20px; border: 0px solid #ffff…" at bounding box center [733, 406] width 681 height 631
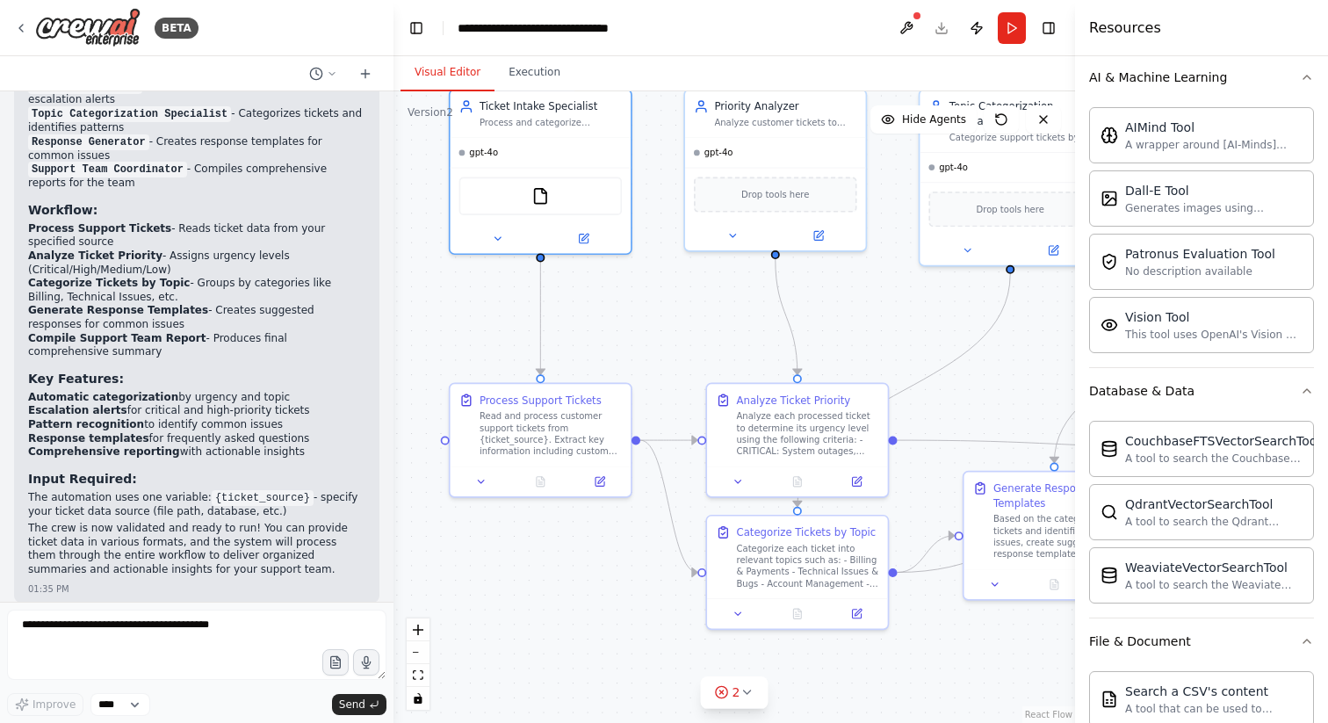
drag, startPoint x: 458, startPoint y: 441, endPoint x: 486, endPoint y: 297, distance: 146.7
click at [486, 296] on div ".deletable-edge-delete-btn { width: 20px; height: 20px; border: 0px solid #ffff…" at bounding box center [733, 406] width 681 height 631
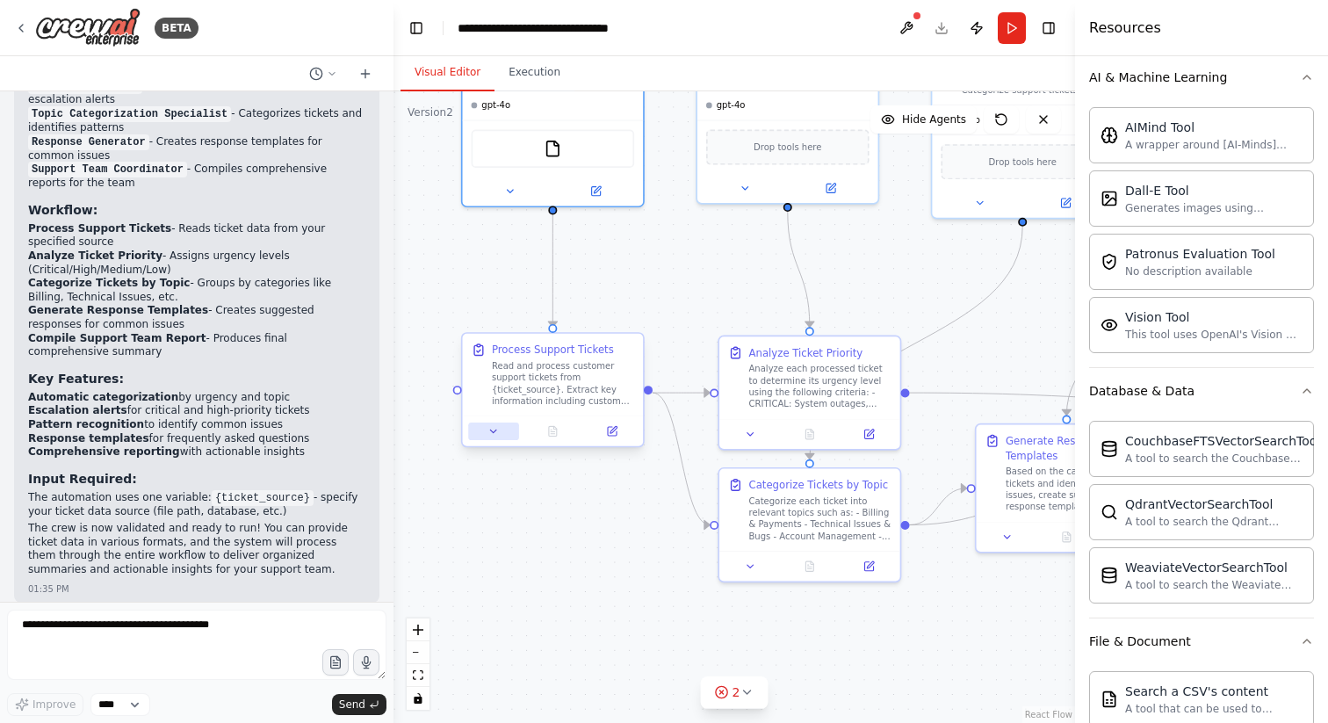
click at [488, 436] on icon at bounding box center [492, 430] width 11 height 11
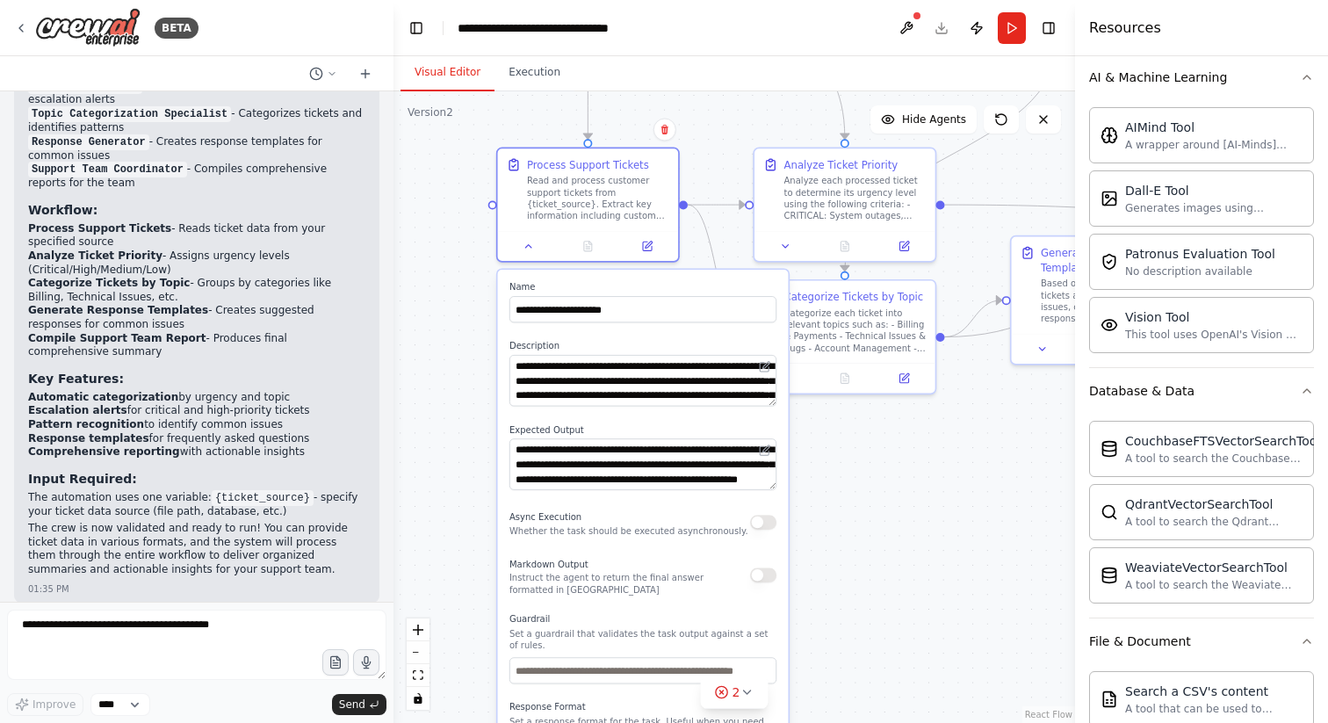
drag, startPoint x: 421, startPoint y: 525, endPoint x: 456, endPoint y: 338, distance: 190.3
click at [456, 337] on div ".deletable-edge-delete-btn { width: 20px; height: 20px; border: 0px solid #ffff…" at bounding box center [733, 406] width 681 height 631
click at [528, 244] on icon at bounding box center [529, 242] width 6 height 3
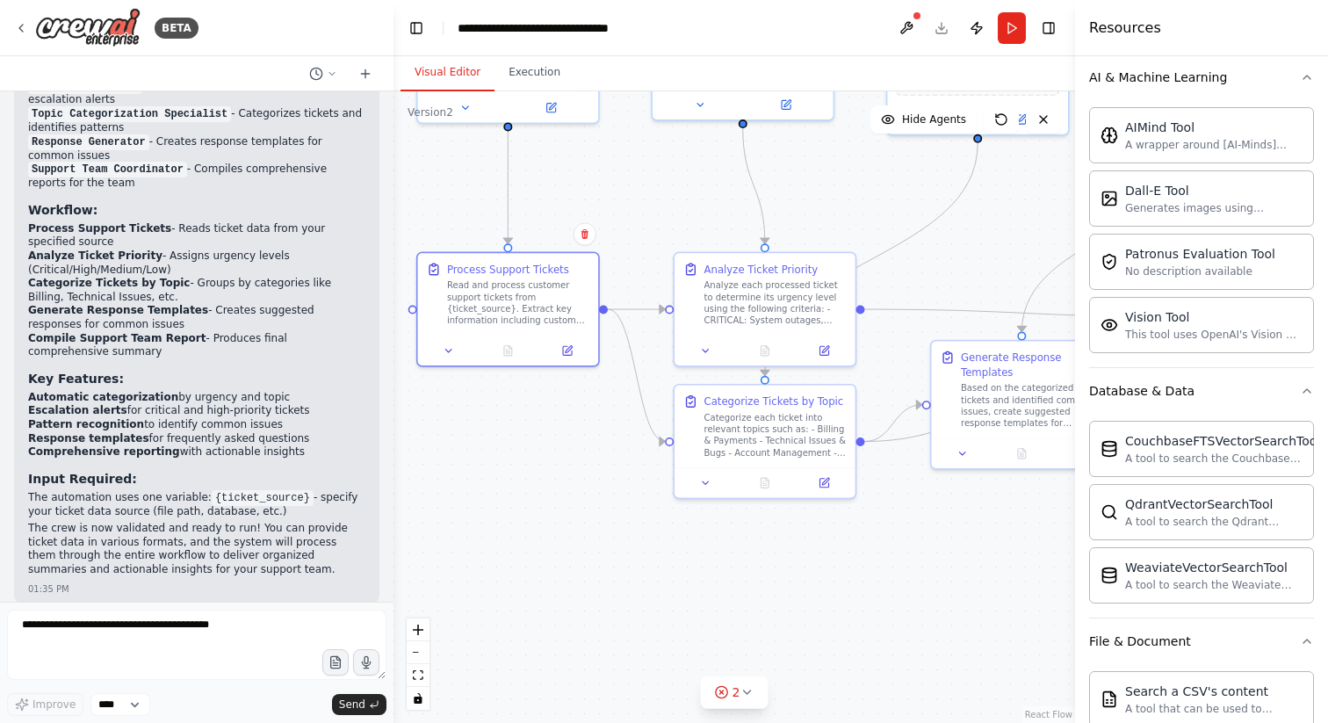
drag, startPoint x: 619, startPoint y: 429, endPoint x: 539, endPoint y: 533, distance: 131.6
click at [539, 533] on div ".deletable-edge-delete-btn { width: 20px; height: 20px; border: 0px solid #ffff…" at bounding box center [733, 406] width 681 height 631
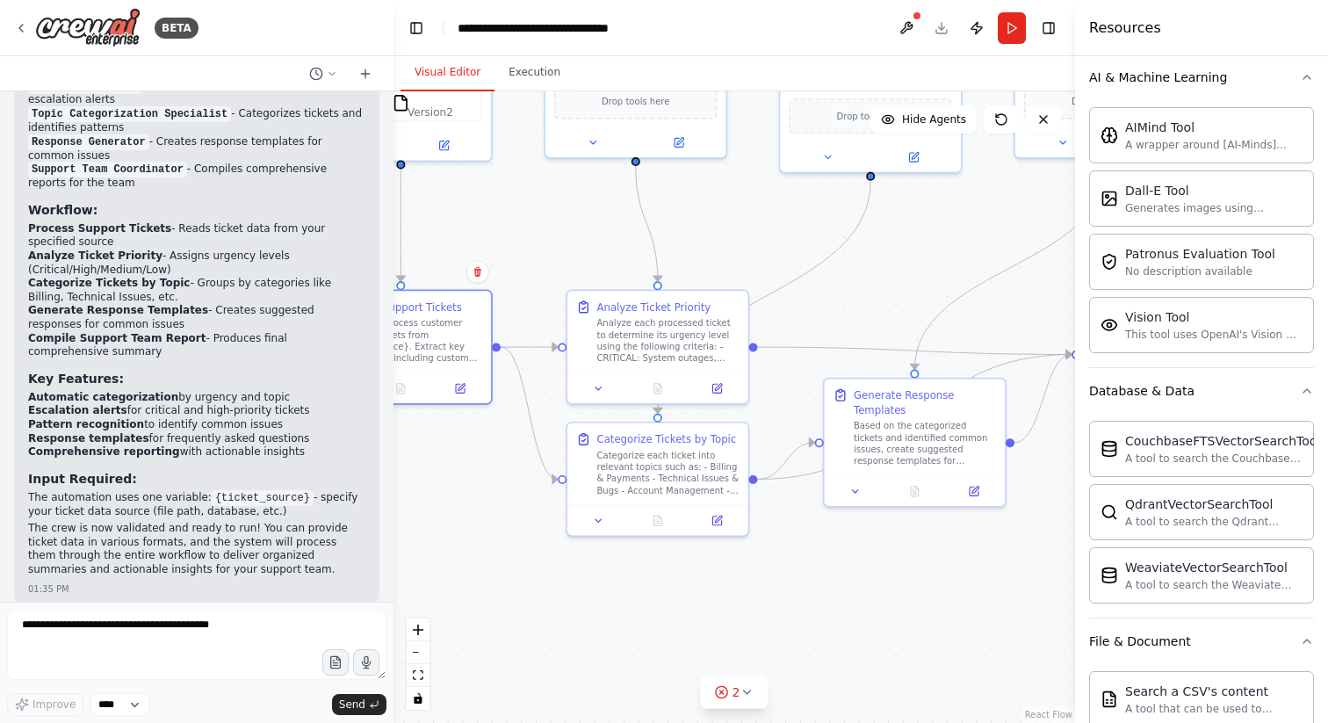
drag, startPoint x: 818, startPoint y: 603, endPoint x: 711, endPoint y: 641, distance: 113.6
click at [711, 641] on div ".deletable-edge-delete-btn { width: 20px; height: 20px; border: 0px solid #ffff…" at bounding box center [733, 406] width 681 height 631
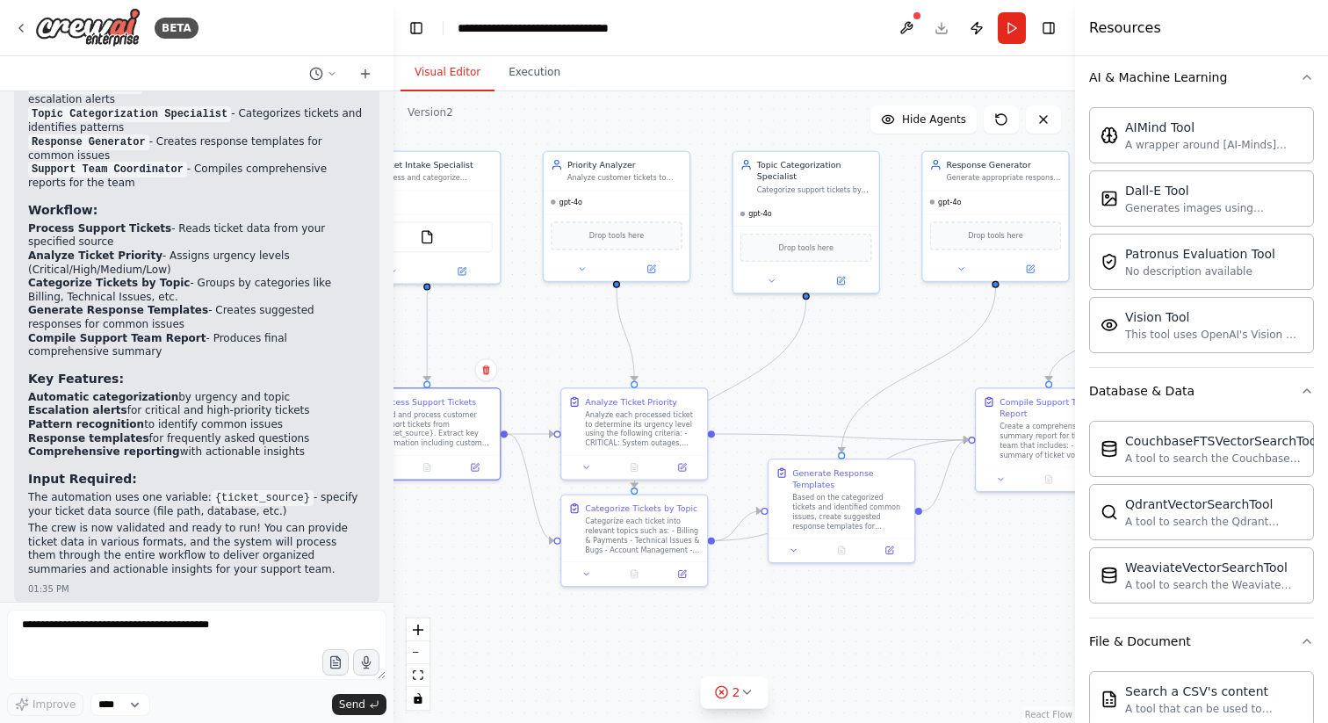
drag, startPoint x: 877, startPoint y: 642, endPoint x: 811, endPoint y: 672, distance: 72.3
click at [811, 672] on div ".deletable-edge-delete-btn { width: 20px; height: 20px; border: 0px solid #ffff…" at bounding box center [733, 406] width 681 height 631
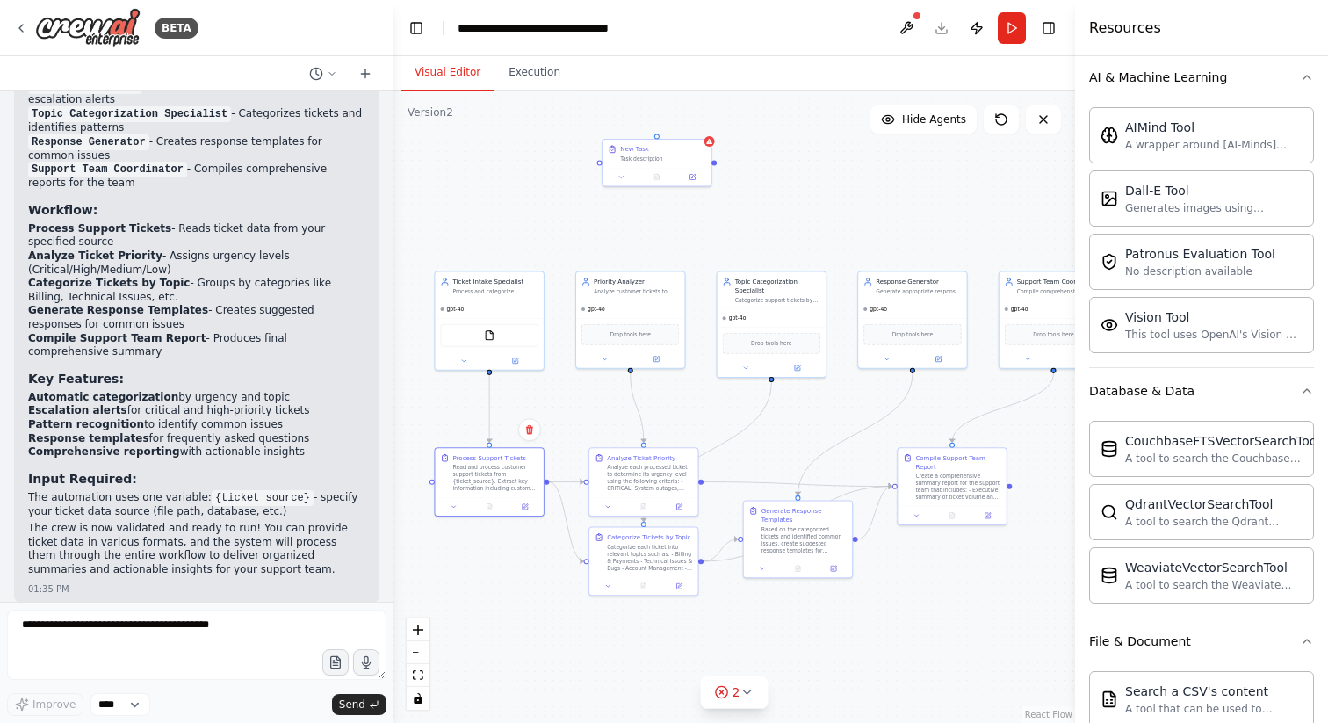
drag, startPoint x: 953, startPoint y: 623, endPoint x: 891, endPoint y: 595, distance: 67.2
click at [891, 595] on div ".deletable-edge-delete-btn { width: 20px; height: 20px; border: 0px solid #ffff…" at bounding box center [733, 406] width 681 height 631
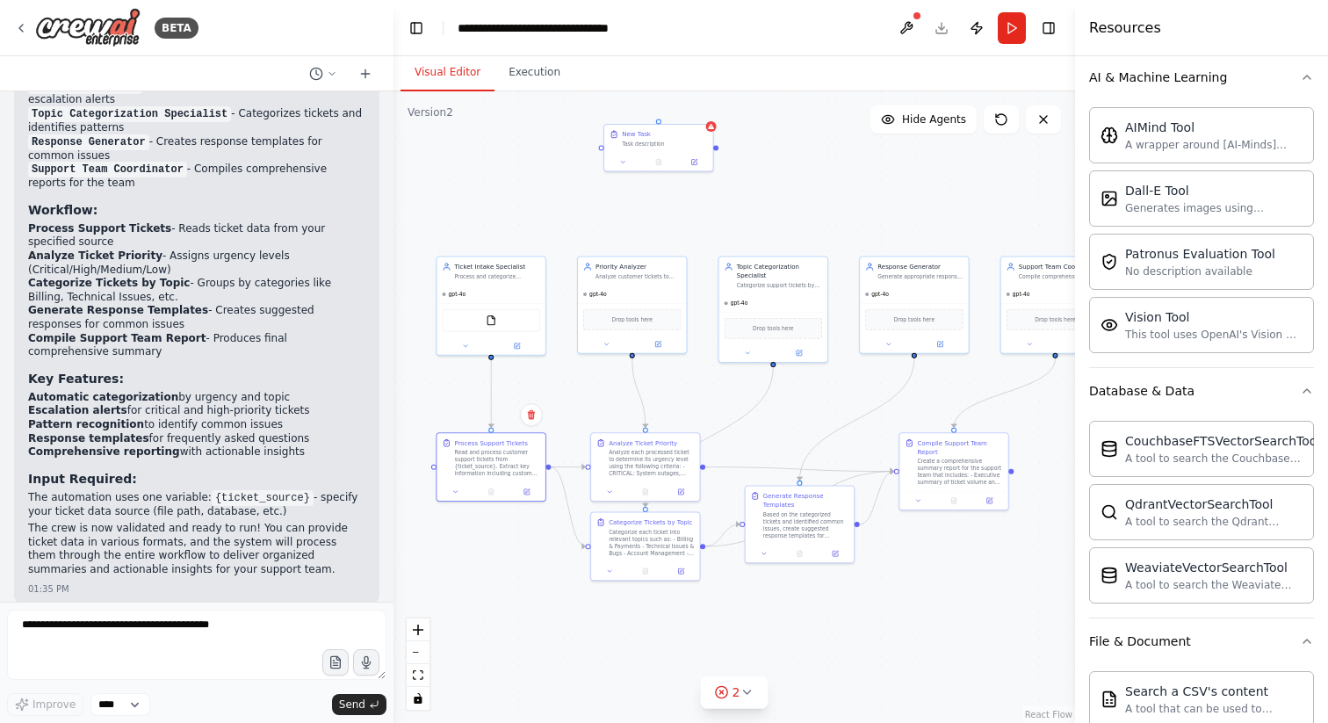
drag, startPoint x: 881, startPoint y: 179, endPoint x: 908, endPoint y: 178, distance: 27.2
click at [908, 178] on div ".deletable-edge-delete-btn { width: 20px; height: 20px; border: 0px solid #ffff…" at bounding box center [733, 406] width 681 height 631
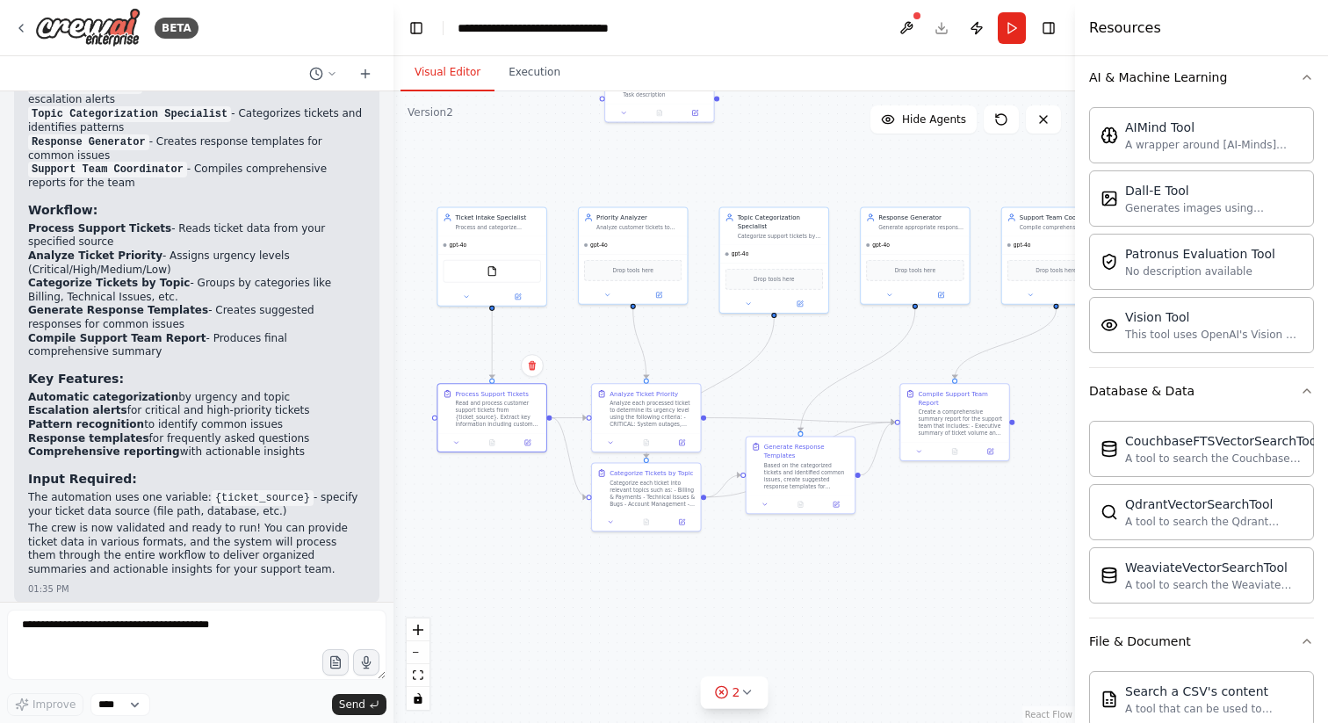
drag, startPoint x: 807, startPoint y: 407, endPoint x: 808, endPoint y: 357, distance: 49.2
click at [808, 357] on div ".deletable-edge-delete-btn { width: 20px; height: 20px; border: 0px solid #ffff…" at bounding box center [733, 406] width 681 height 631
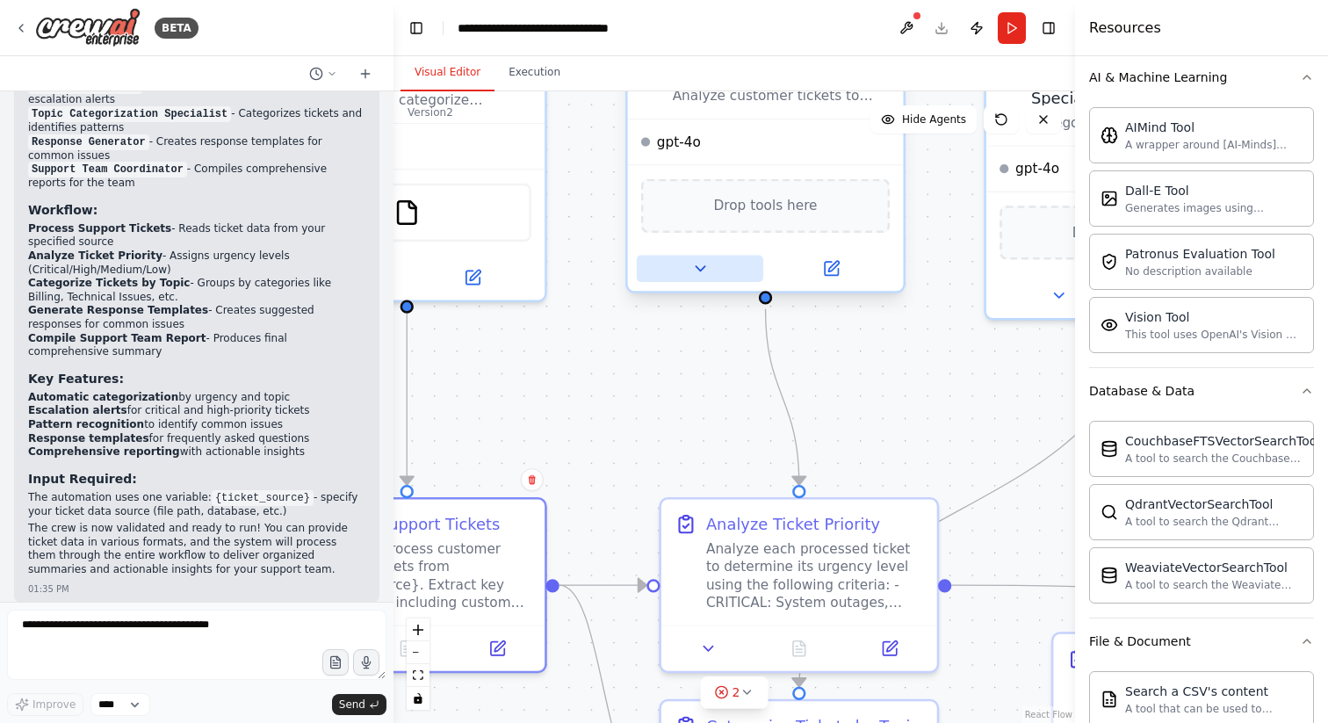
click at [682, 275] on button at bounding box center [700, 268] width 126 height 27
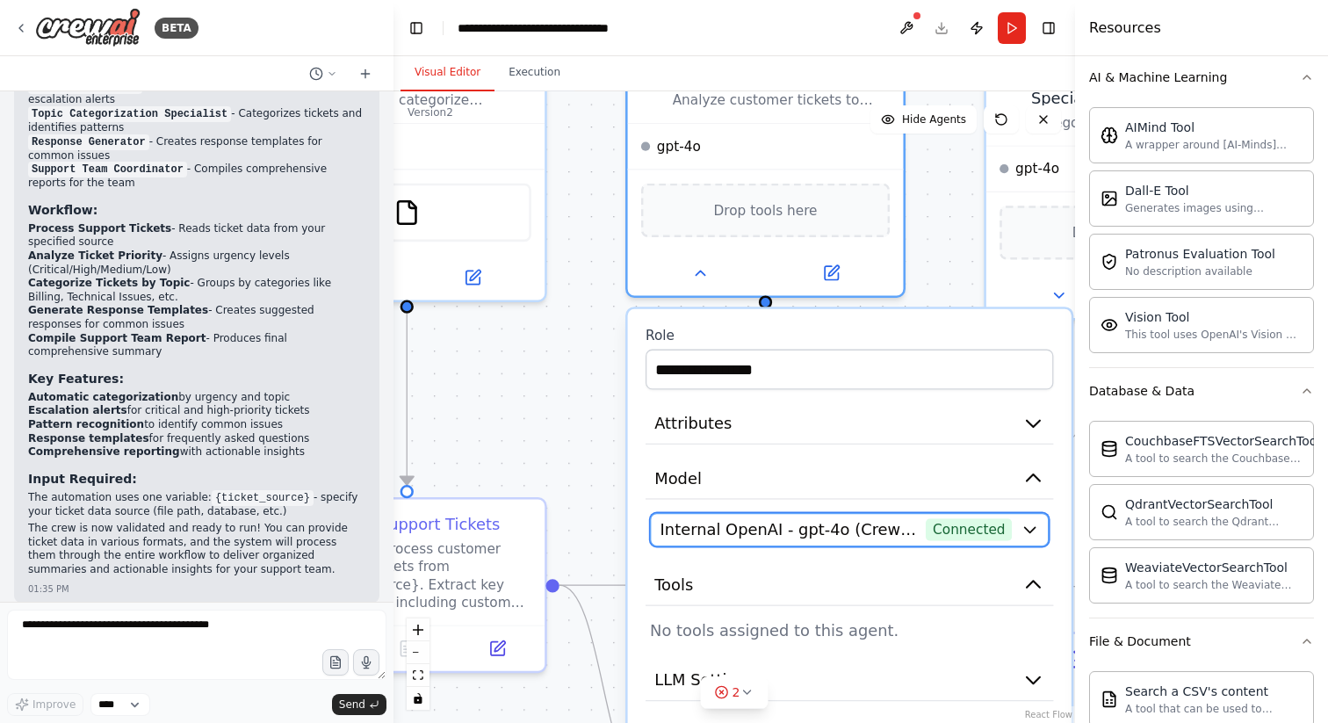
click at [1032, 529] on icon "button" at bounding box center [1030, 529] width 11 height 5
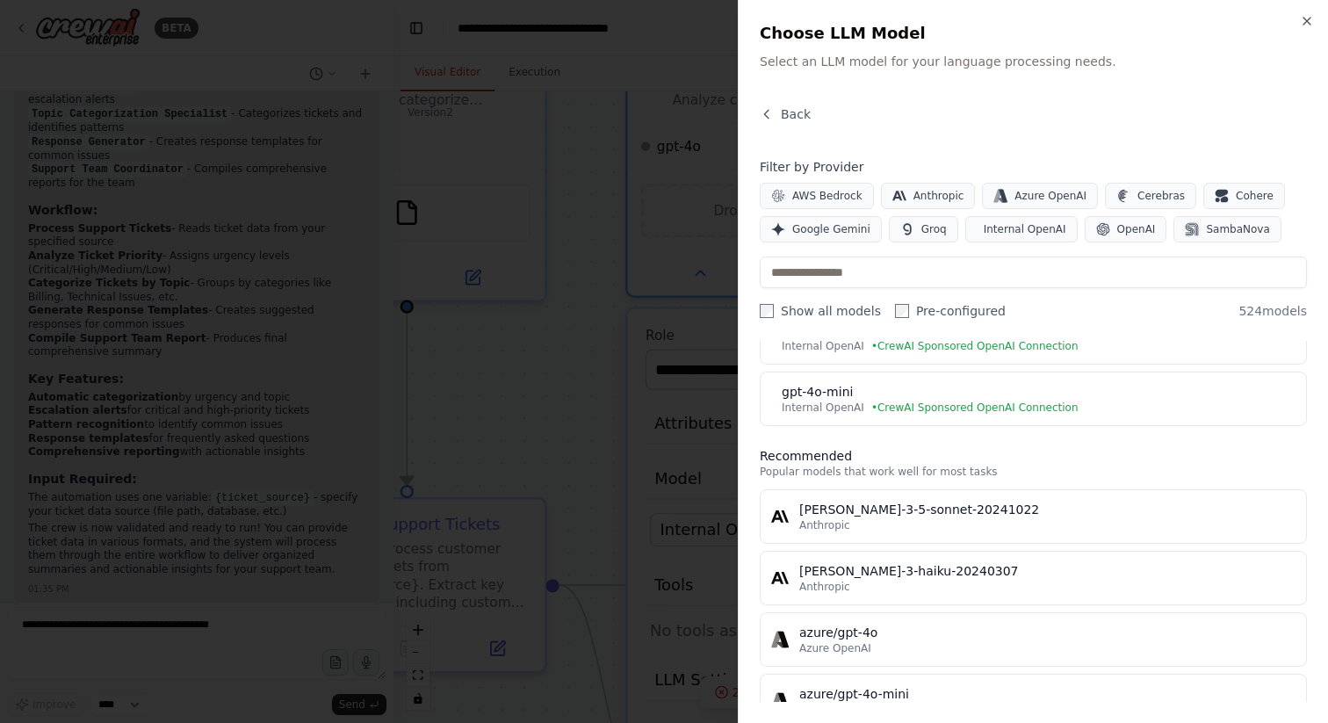
scroll to position [0, 0]
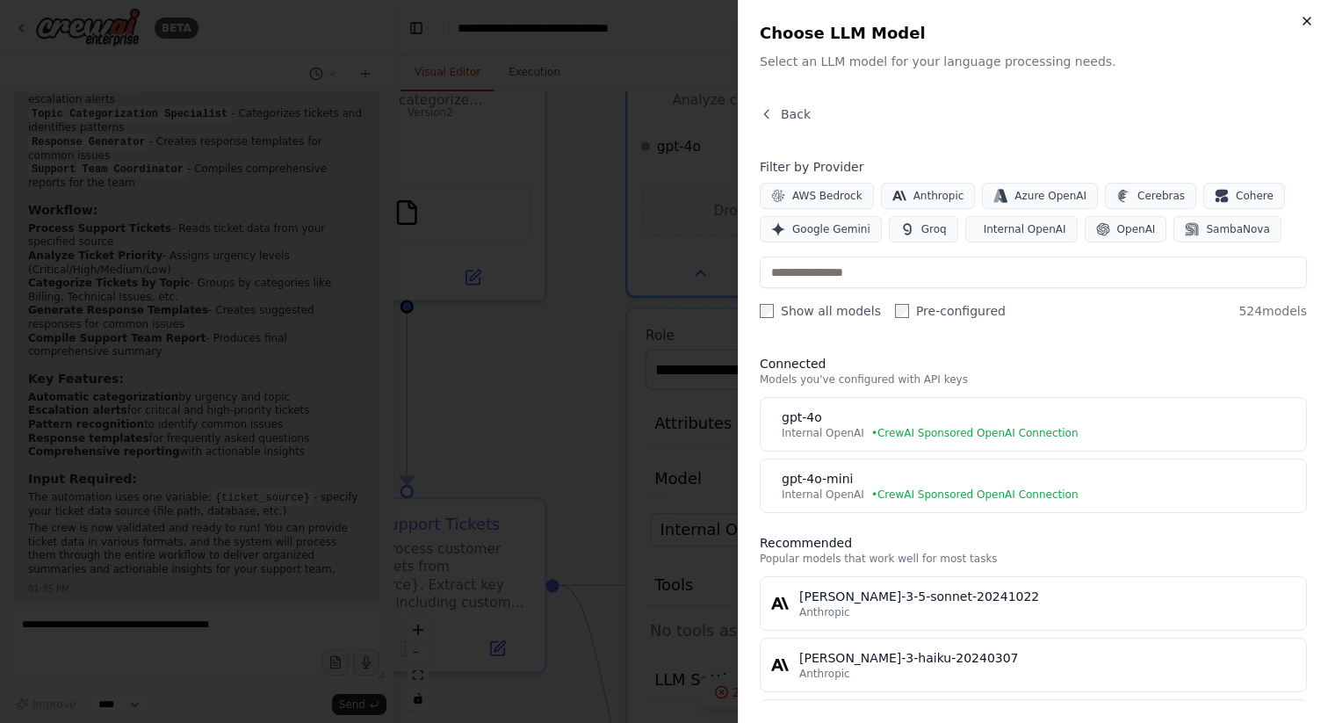
click at [1308, 18] on icon "button" at bounding box center [1306, 21] width 7 height 7
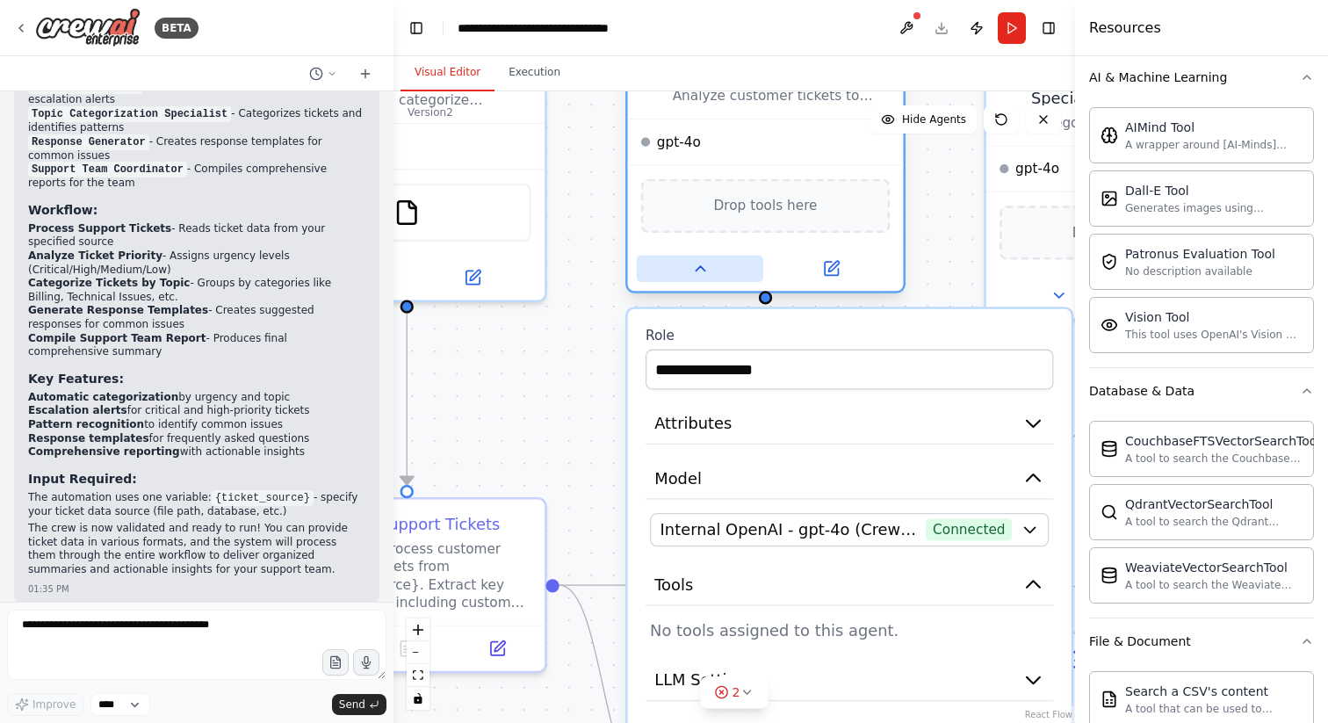
click at [699, 273] on icon at bounding box center [700, 269] width 18 height 18
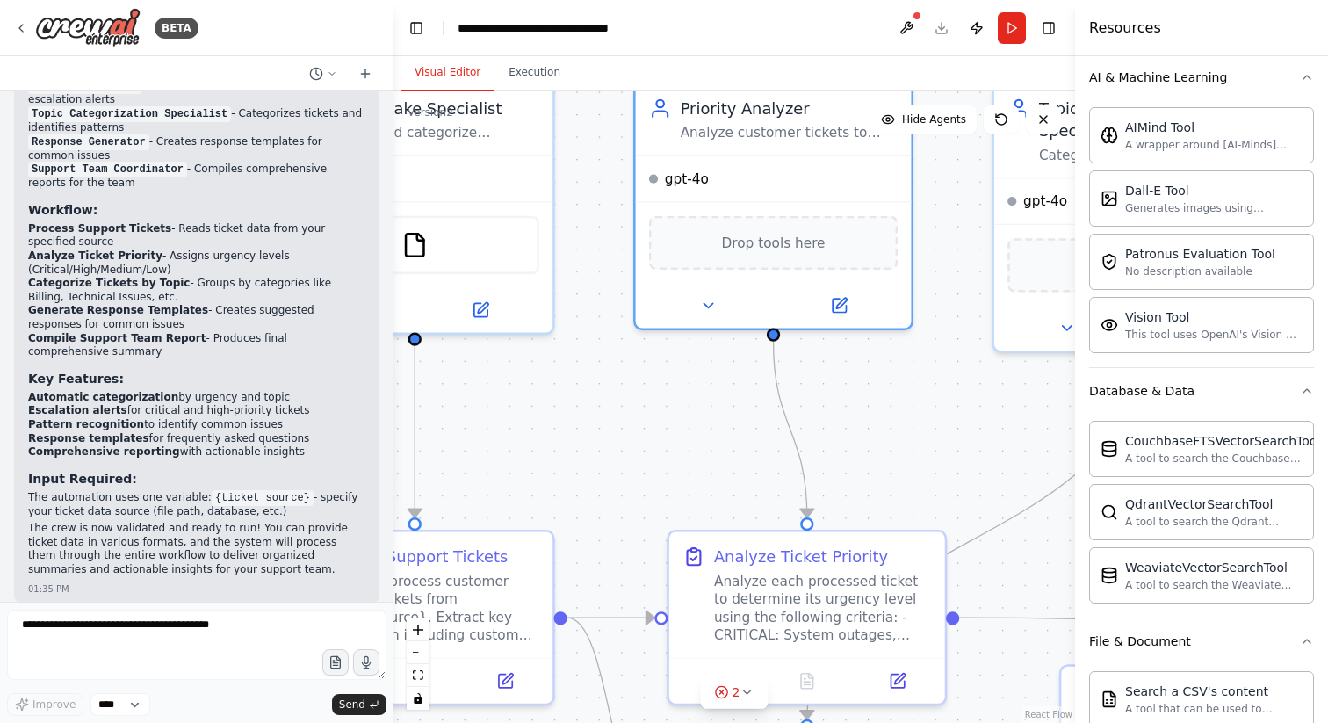
drag, startPoint x: 681, startPoint y: 344, endPoint x: 696, endPoint y: 392, distance: 50.0
click at [696, 392] on div ".deletable-edge-delete-btn { width: 20px; height: 20px; border: 0px solid #ffff…" at bounding box center [733, 406] width 681 height 631
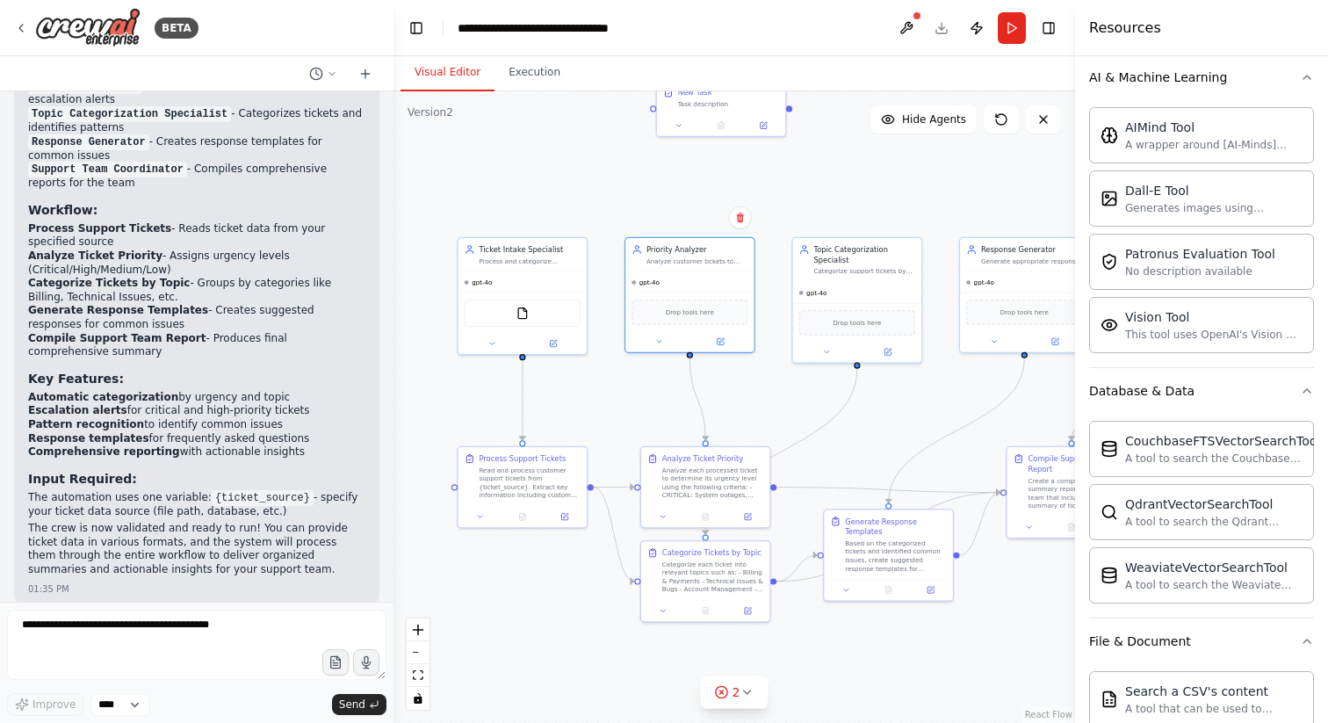
drag, startPoint x: 692, startPoint y: 396, endPoint x: 648, endPoint y: 377, distance: 48.0
click at [648, 377] on div ".deletable-edge-delete-btn { width: 20px; height: 20px; border: 0px solid #ffff…" at bounding box center [733, 406] width 681 height 631
click at [894, 412] on div ".deletable-edge-delete-btn { width: 20px; height: 20px; border: 0px solid #ffff…" at bounding box center [733, 406] width 681 height 631
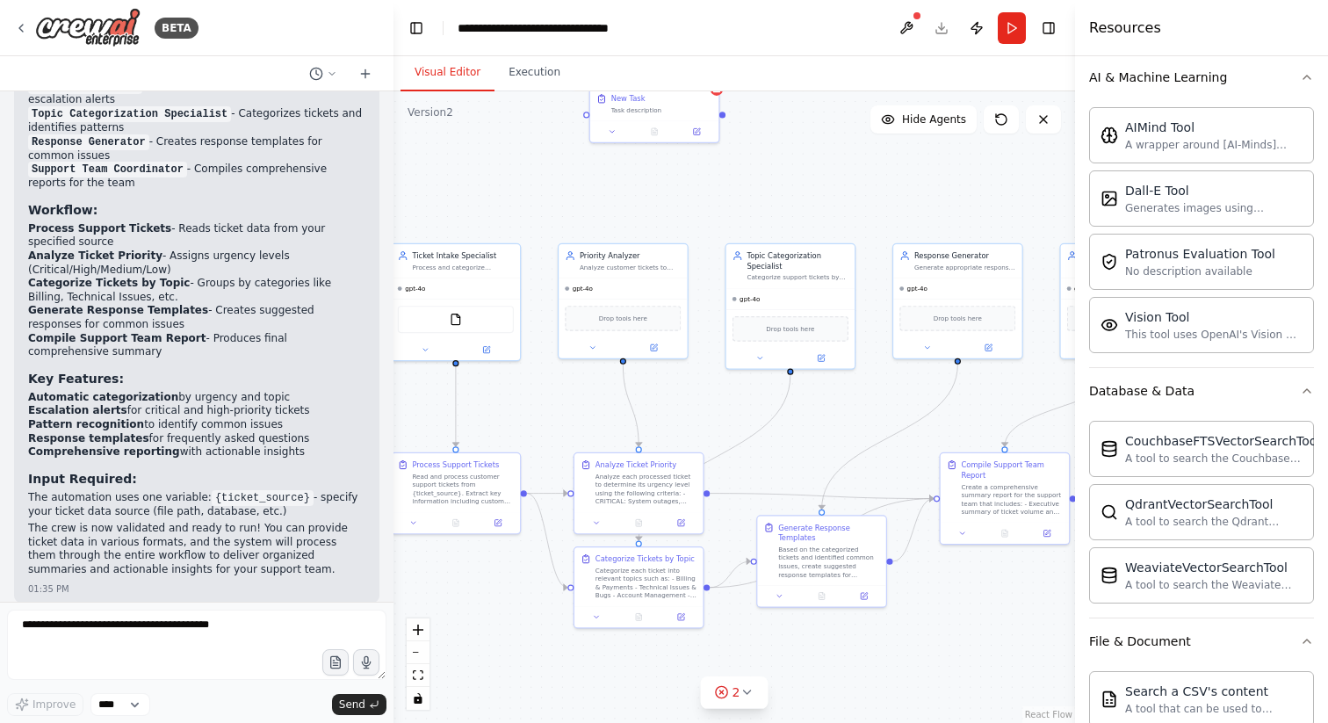
drag, startPoint x: 894, startPoint y: 412, endPoint x: 827, endPoint y: 418, distance: 67.0
click at [827, 418] on div ".deletable-edge-delete-btn { width: 20px; height: 20px; border: 0px solid #ffff…" at bounding box center [733, 406] width 681 height 631
click at [673, 99] on div "New Task" at bounding box center [661, 96] width 101 height 11
click at [830, 144] on div ".deletable-edge-delete-btn { width: 20px; height: 20px; border: 0px solid #ffff…" at bounding box center [733, 406] width 681 height 631
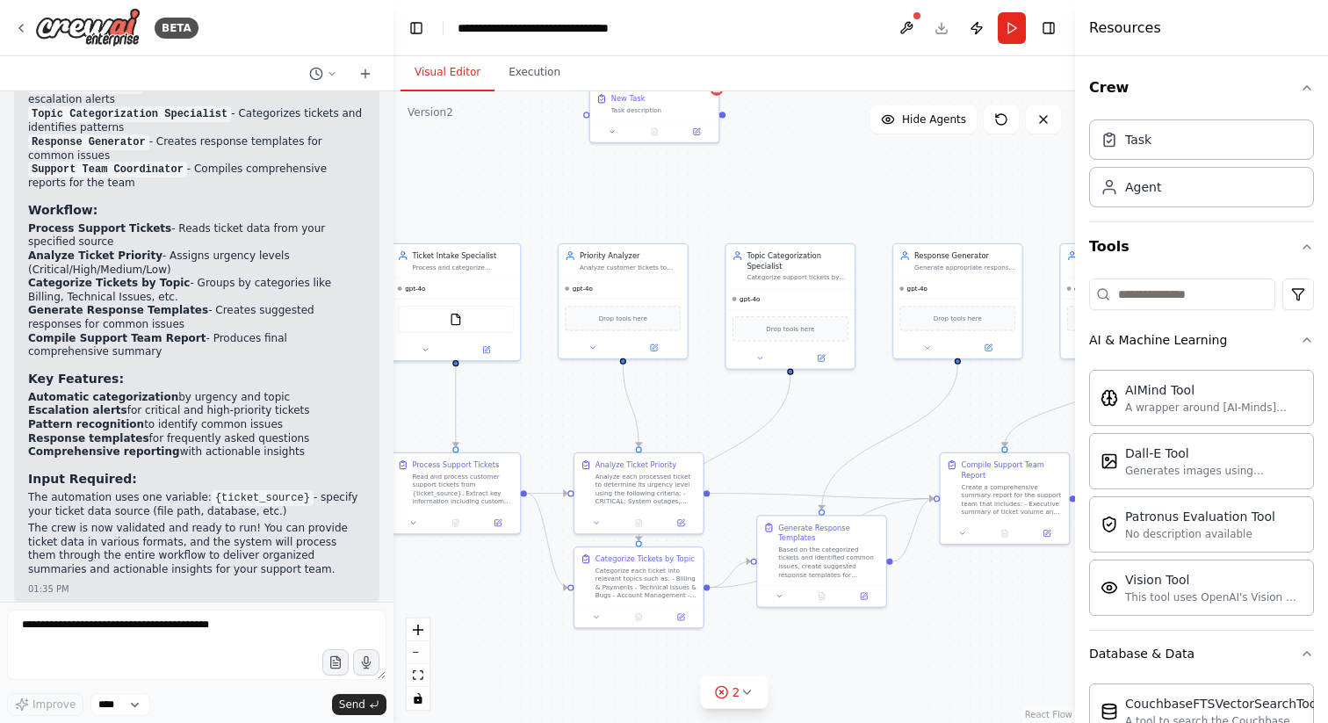
click at [905, 170] on div ".deletable-edge-delete-btn { width: 20px; height: 20px; border: 0px solid #ffff…" at bounding box center [733, 406] width 681 height 631
click at [1016, 28] on button "Run" at bounding box center [1012, 28] width 28 height 32
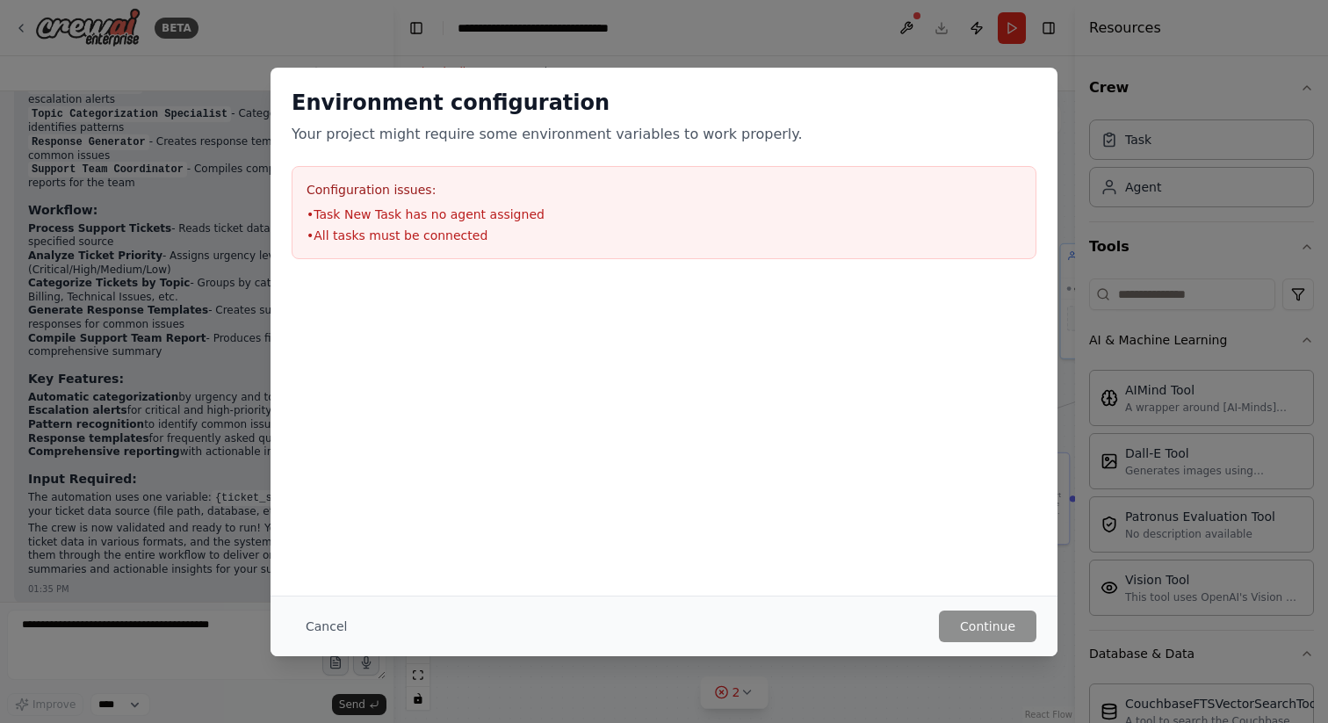
click at [671, 647] on div "Cancel Continue" at bounding box center [663, 625] width 787 height 61
click at [316, 621] on button "Cancel" at bounding box center [326, 626] width 69 height 32
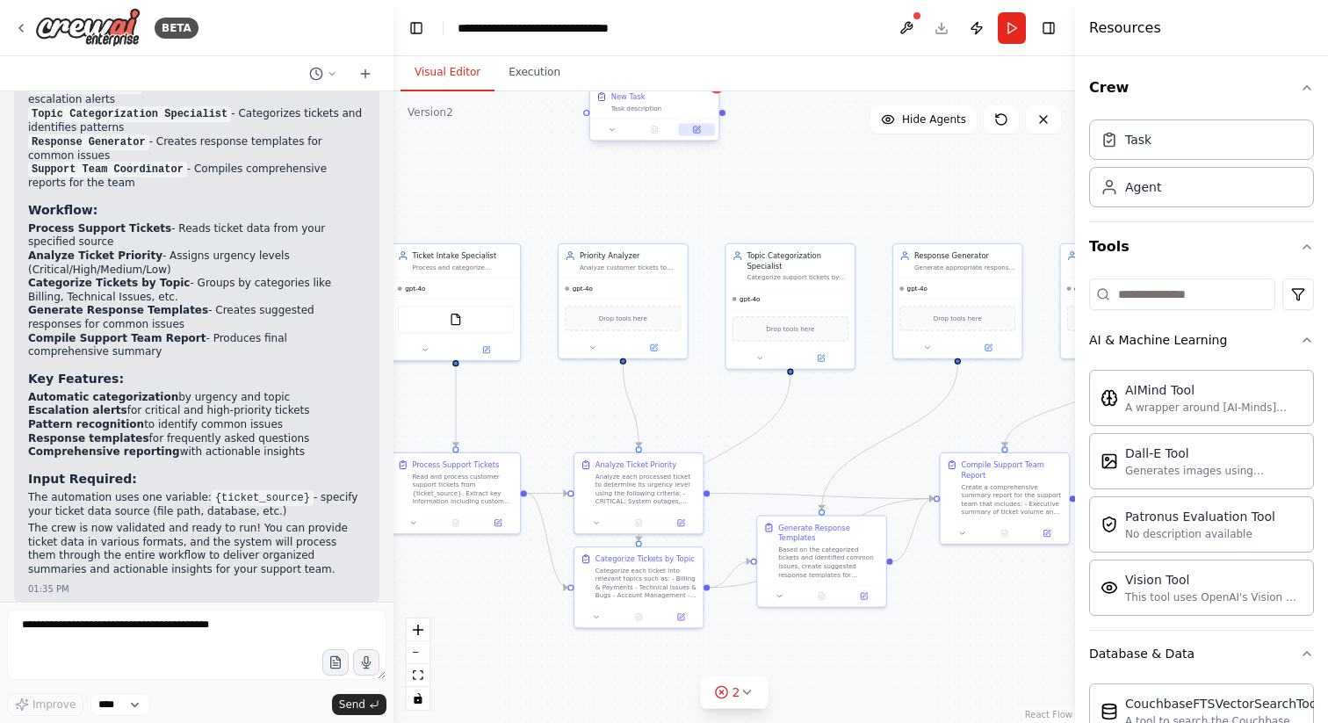
click at [700, 133] on icon at bounding box center [696, 130] width 9 height 9
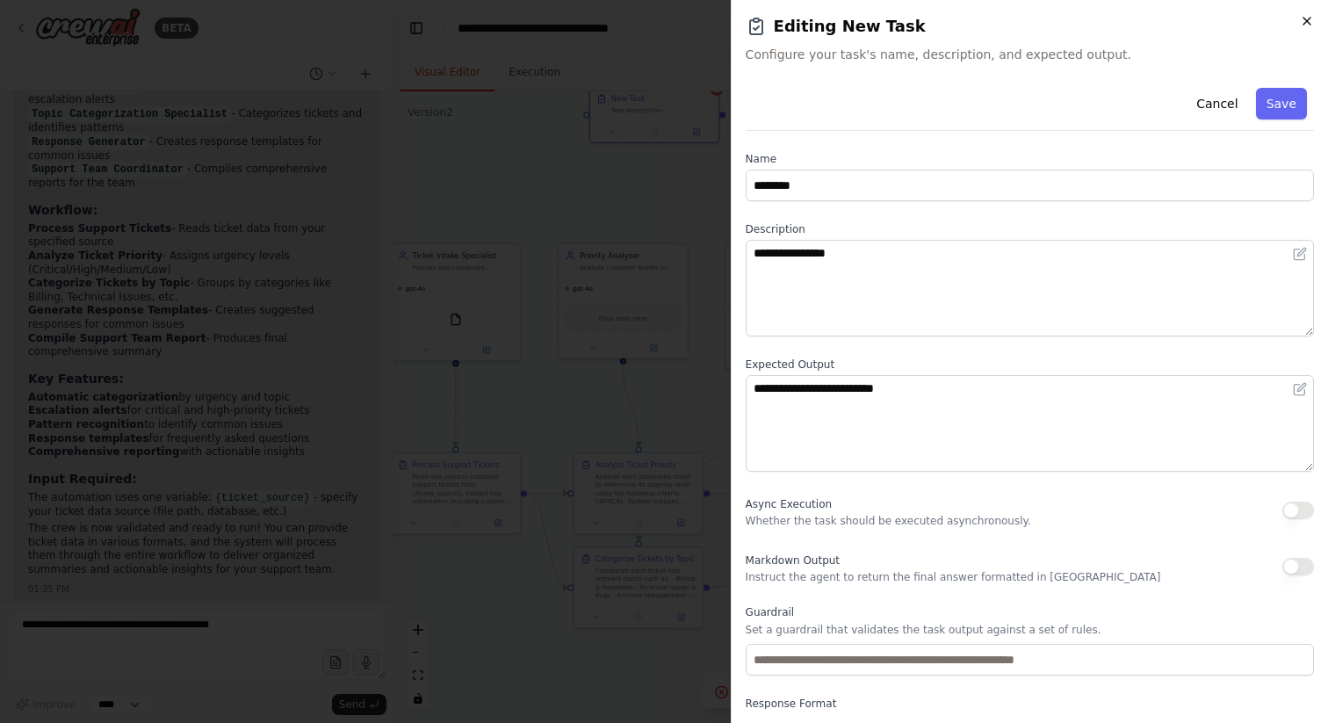
click at [1306, 15] on icon "button" at bounding box center [1307, 21] width 14 height 14
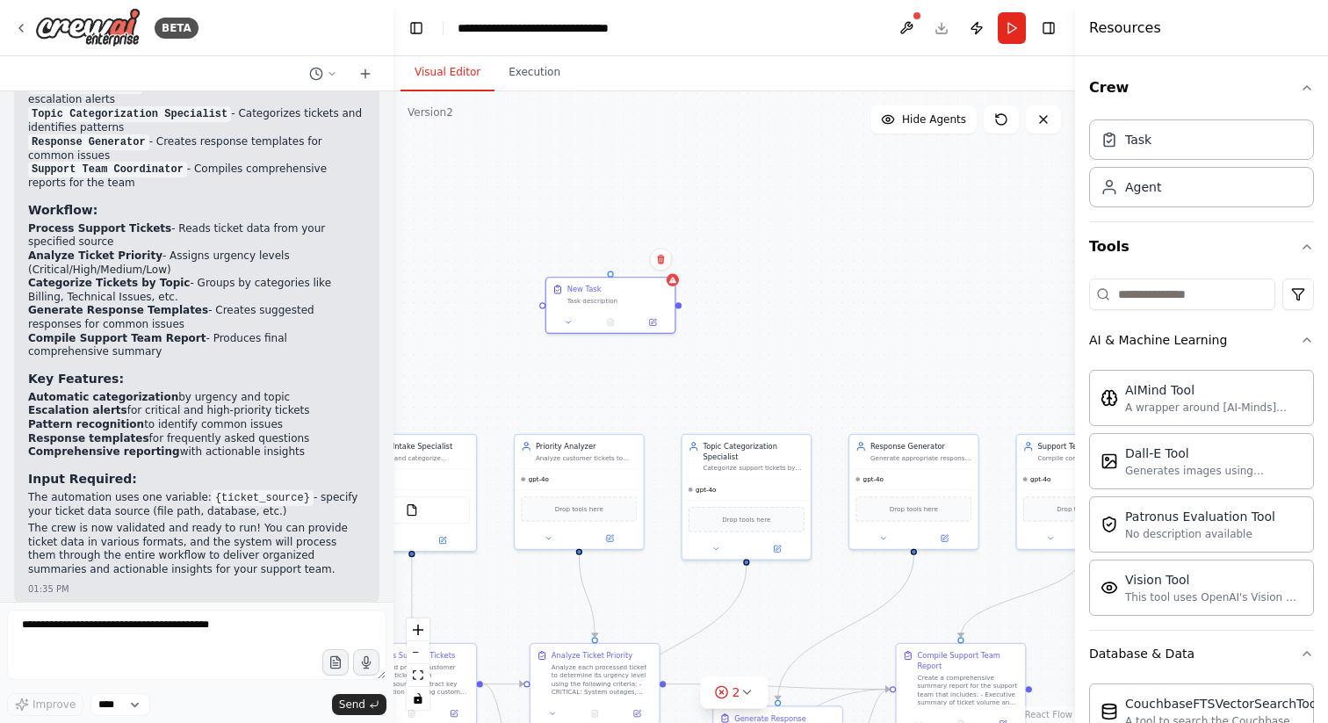
drag, startPoint x: 677, startPoint y: 221, endPoint x: 633, endPoint y: 412, distance: 195.6
click at [633, 412] on div ".deletable-edge-delete-btn { width: 20px; height: 20px; border: 0px solid #ffff…" at bounding box center [733, 406] width 681 height 631
click at [657, 256] on icon at bounding box center [660, 260] width 7 height 10
click at [623, 261] on button "Confirm" at bounding box center [611, 259] width 62 height 21
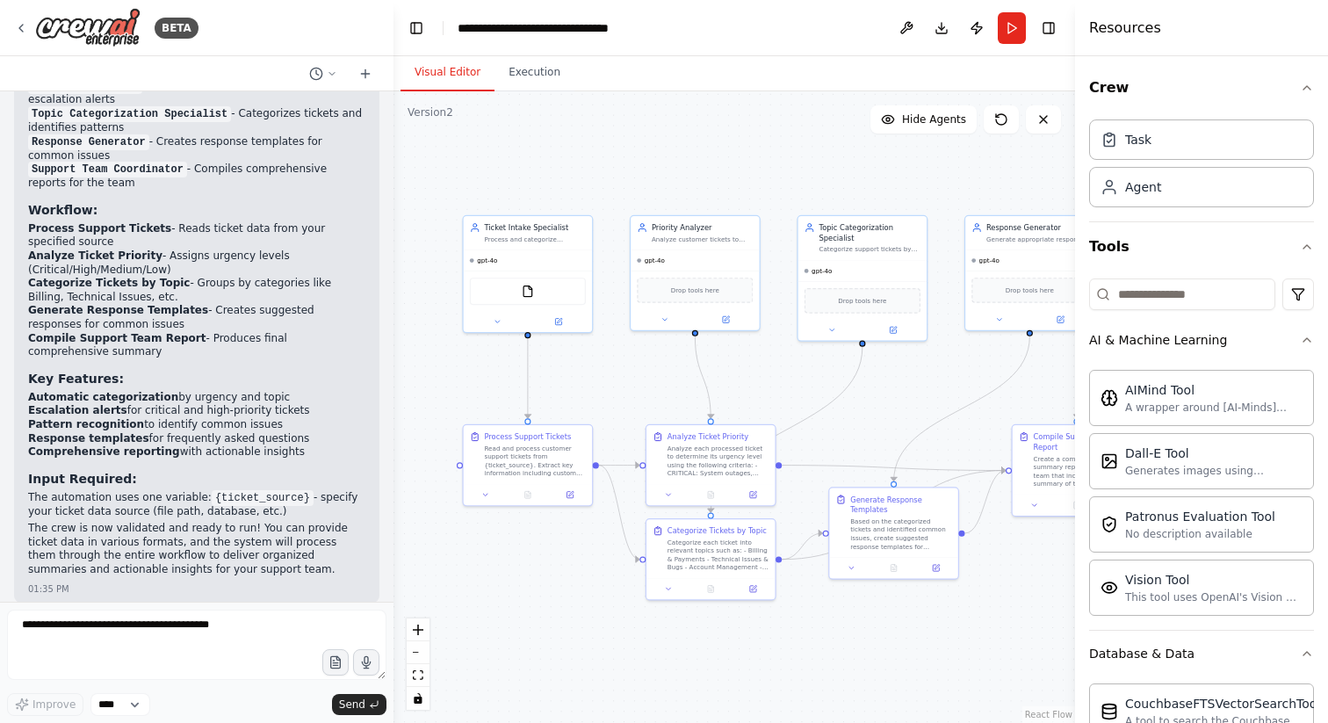
drag, startPoint x: 635, startPoint y: 316, endPoint x: 751, endPoint y: 97, distance: 247.5
click at [751, 97] on div ".deletable-edge-delete-btn { width: 20px; height: 20px; border: 0px solid #ffff…" at bounding box center [733, 406] width 681 height 631
click at [1020, 25] on button "Run" at bounding box center [1012, 28] width 28 height 32
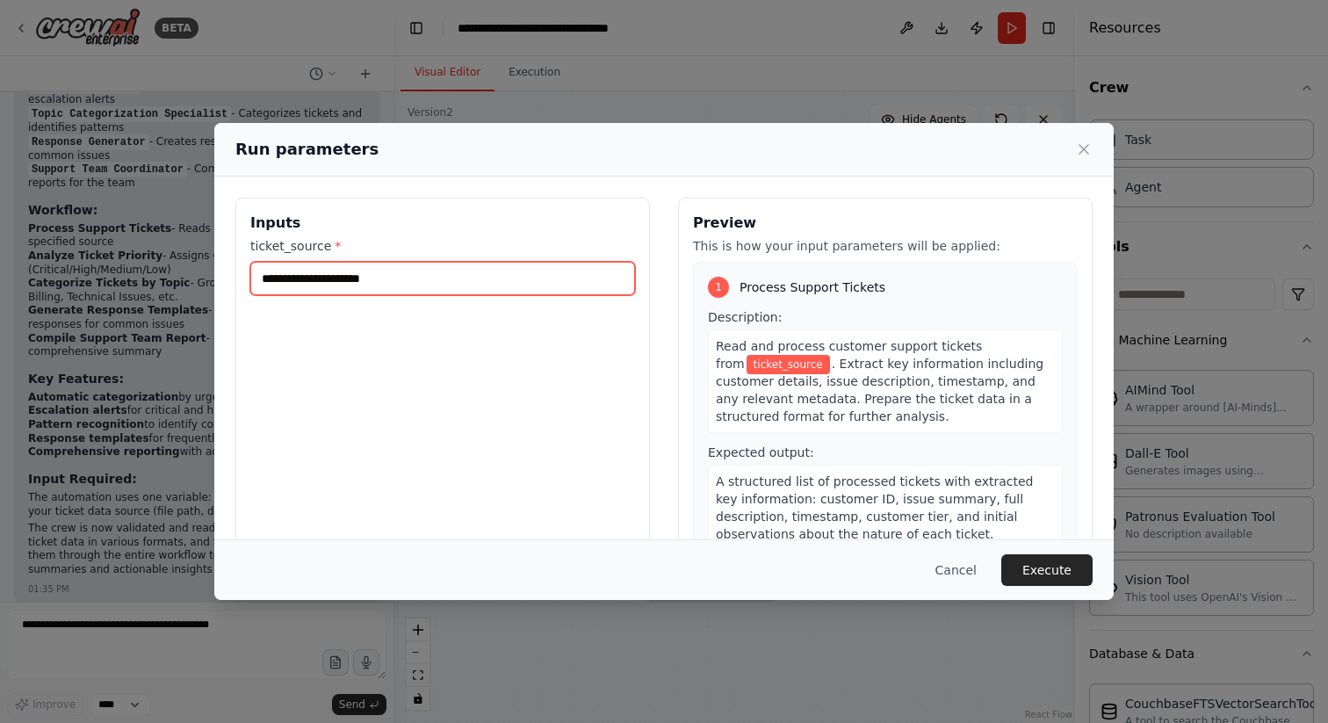
click at [469, 282] on input "ticket_source *" at bounding box center [442, 278] width 385 height 33
type input "**********"
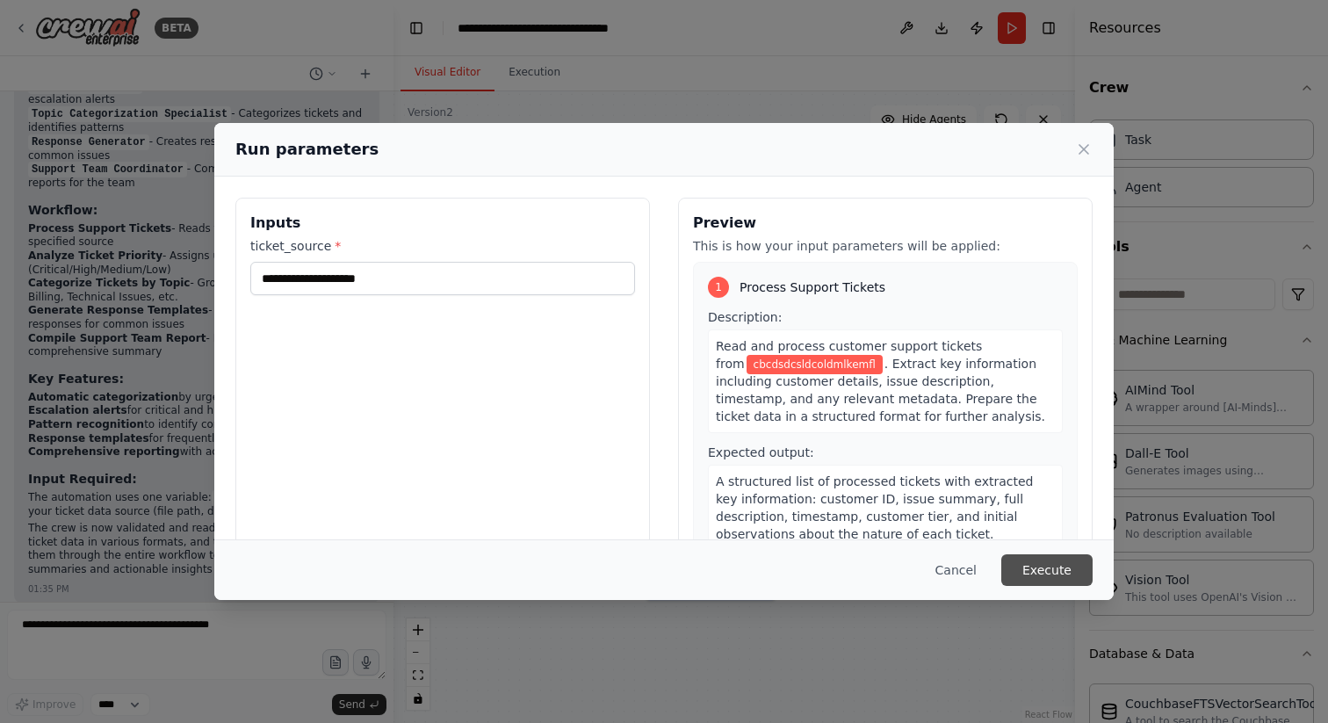
click at [1040, 575] on button "Execute" at bounding box center [1046, 570] width 91 height 32
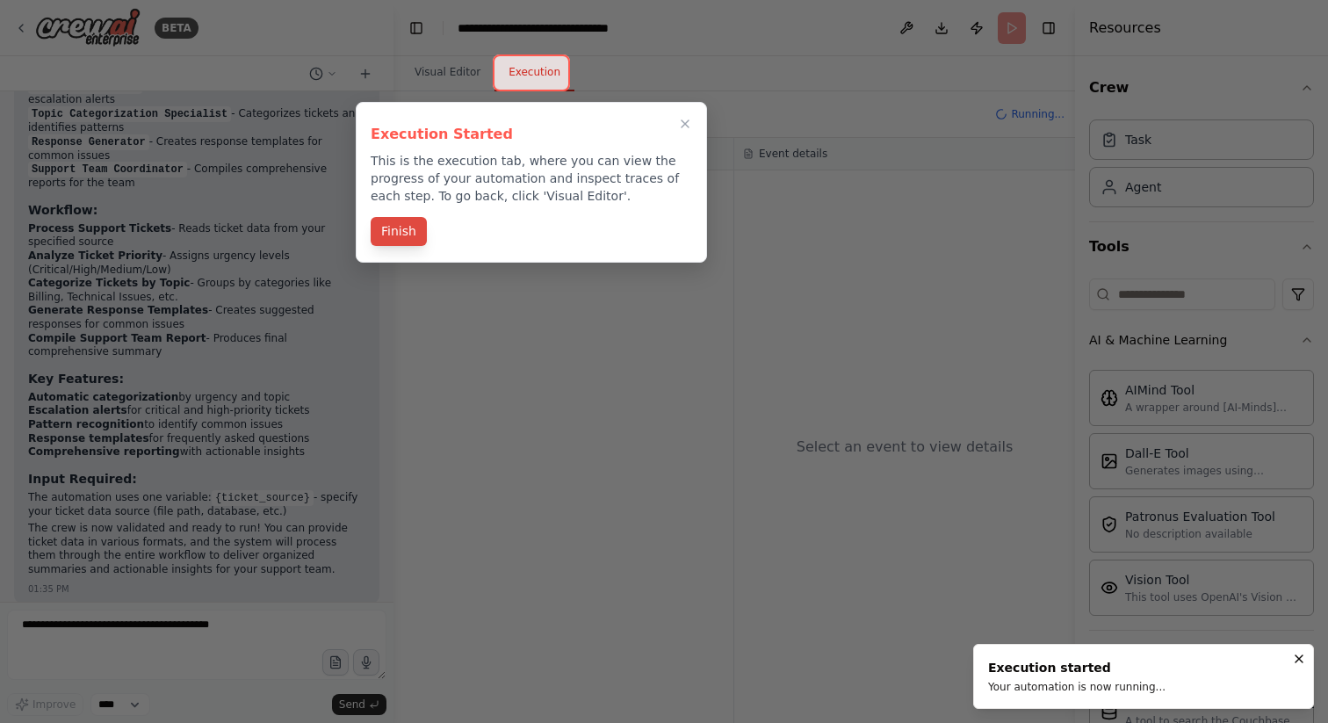
click at [407, 237] on button "Finish" at bounding box center [399, 231] width 56 height 29
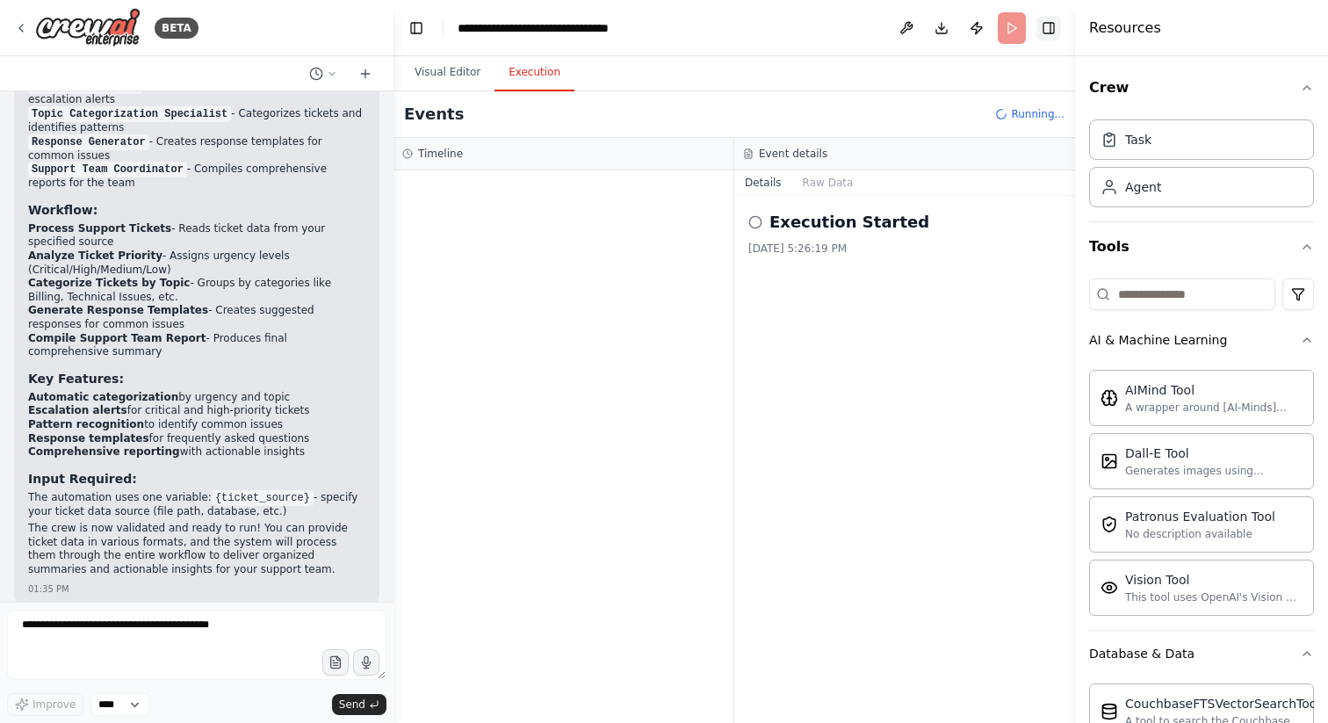
click at [1055, 31] on button "Toggle Right Sidebar" at bounding box center [1048, 28] width 25 height 25
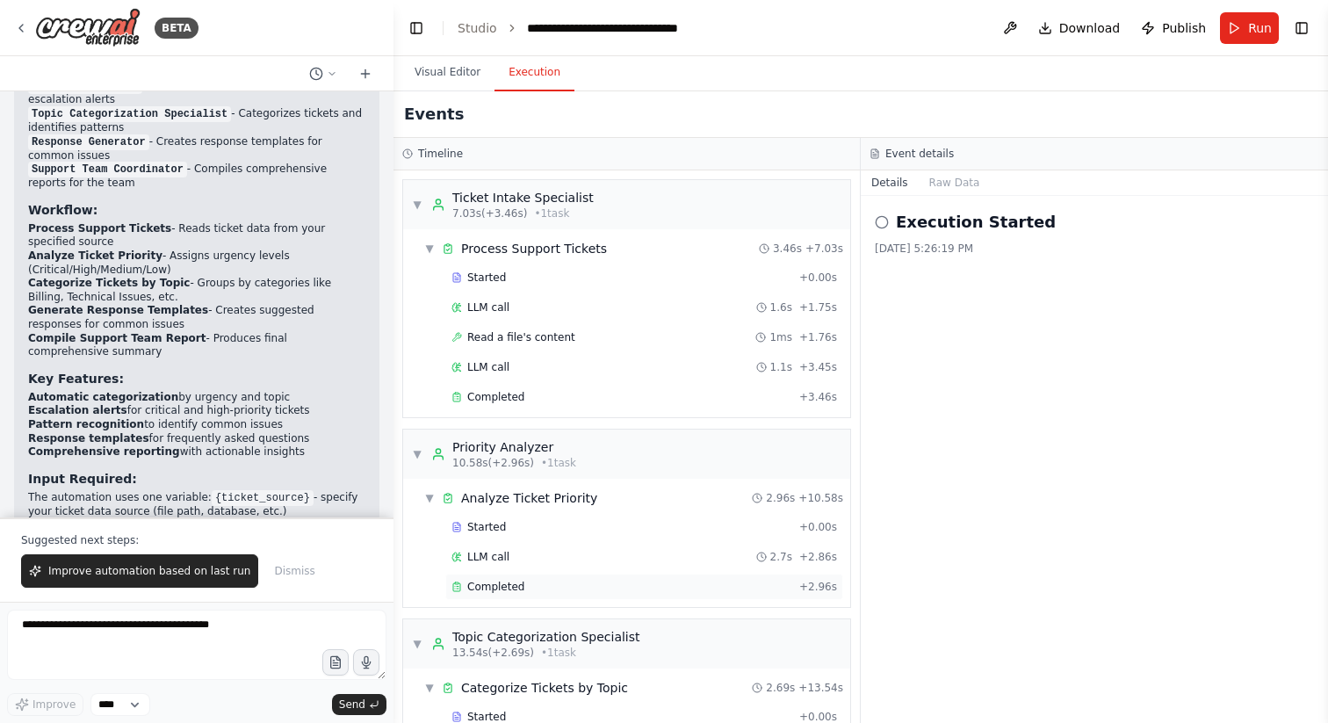
scroll to position [473, 0]
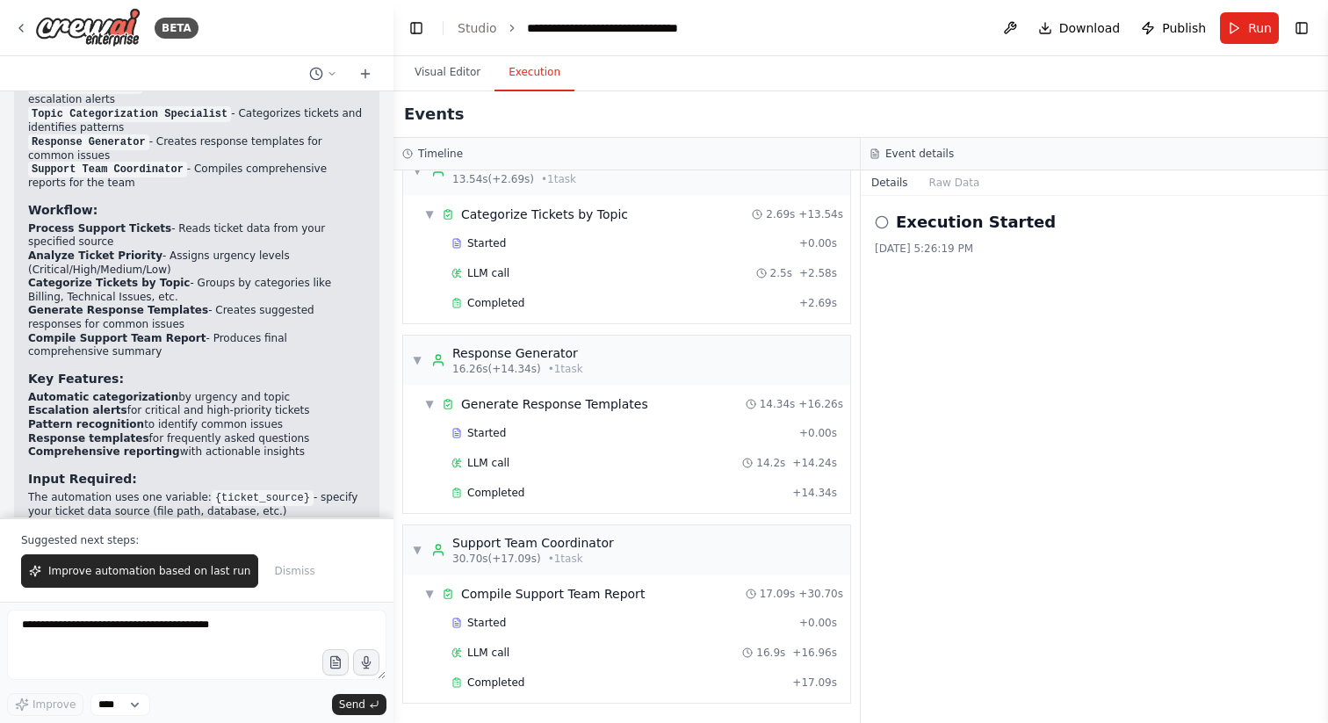
click at [982, 216] on h2 "Execution Started" at bounding box center [976, 222] width 160 height 25
click at [513, 618] on div "Started" at bounding box center [621, 623] width 341 height 14
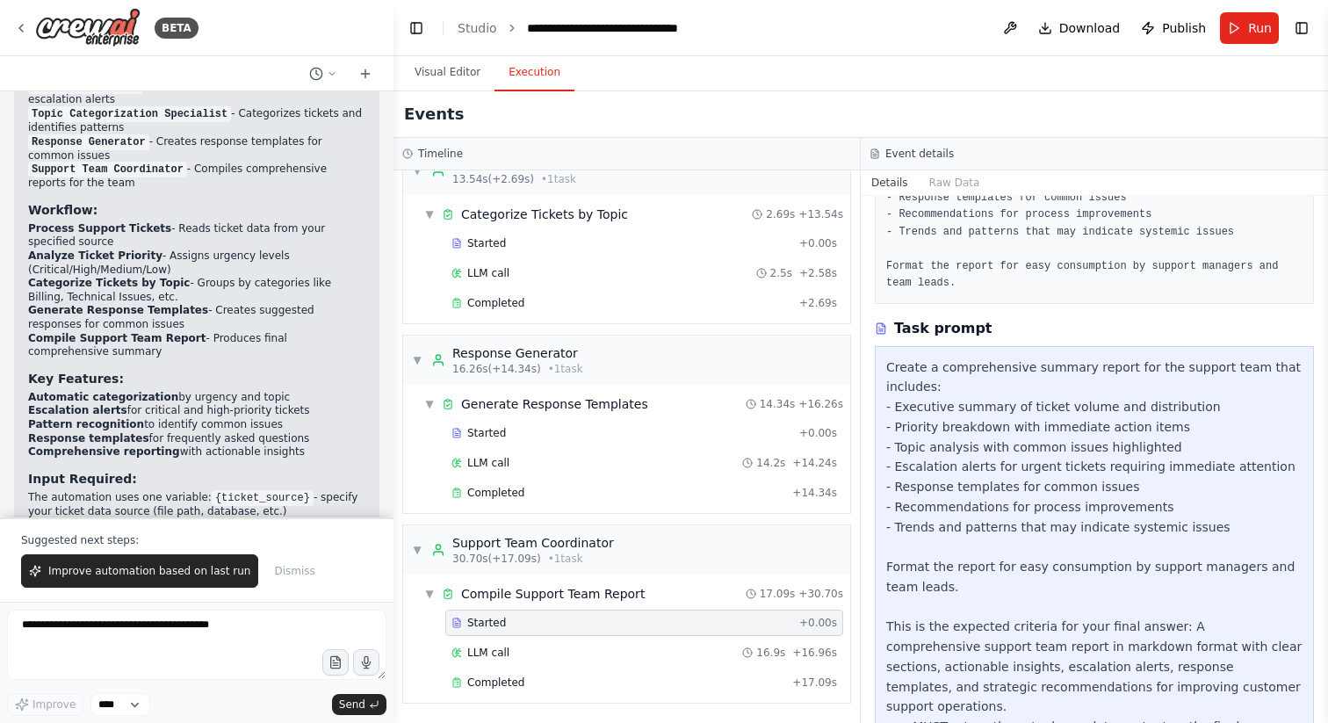
scroll to position [290, 0]
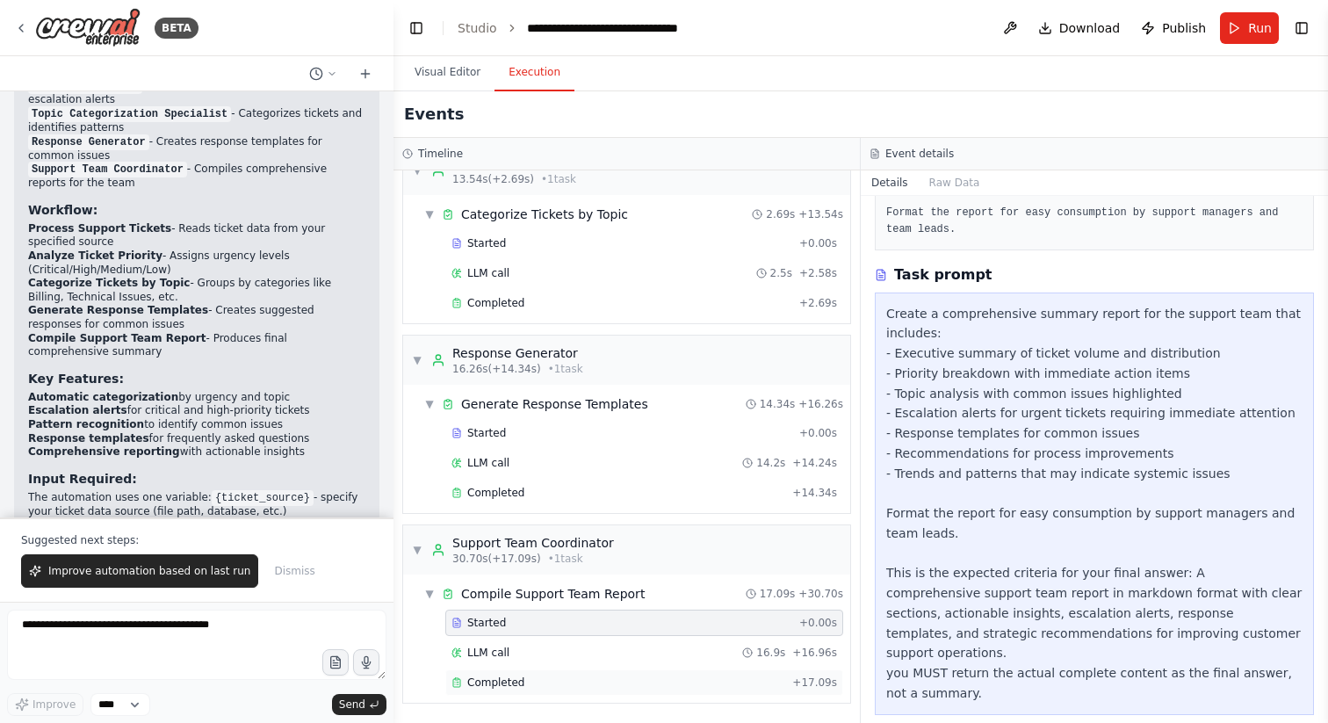
click at [603, 687] on div "Completed" at bounding box center [618, 682] width 334 height 14
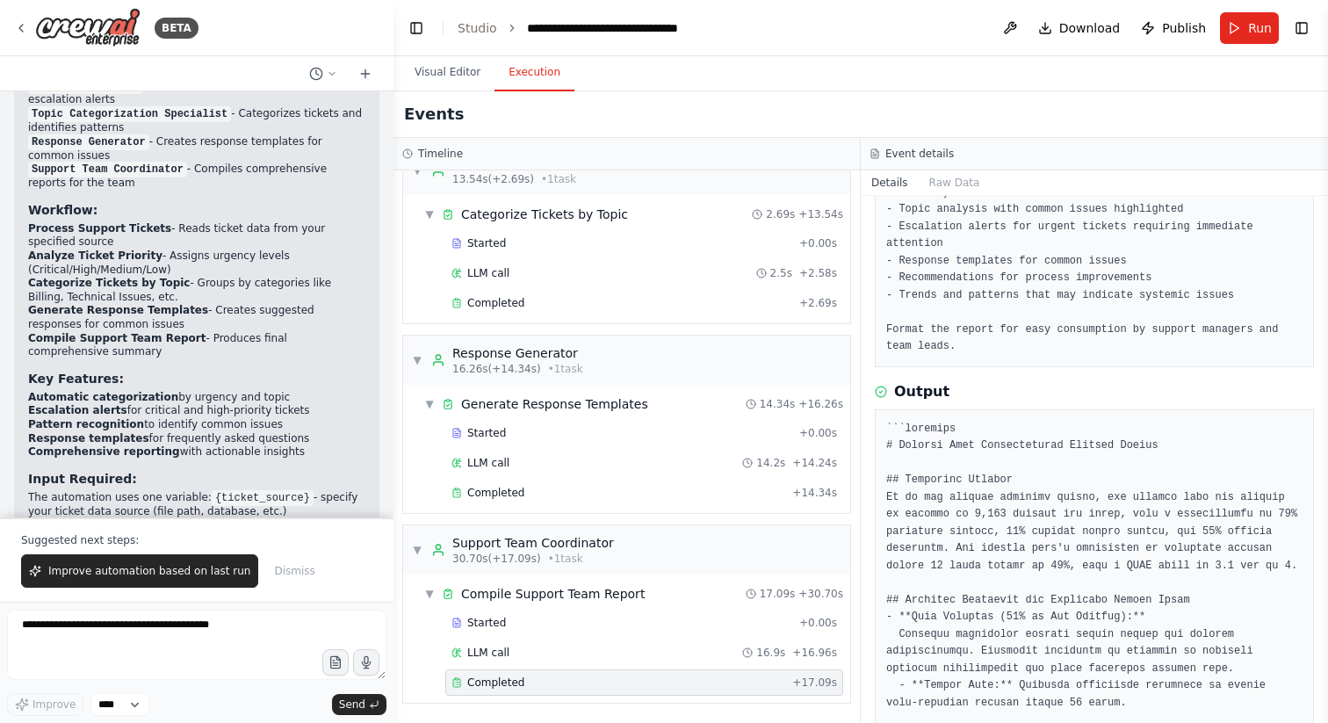
scroll to position [0, 0]
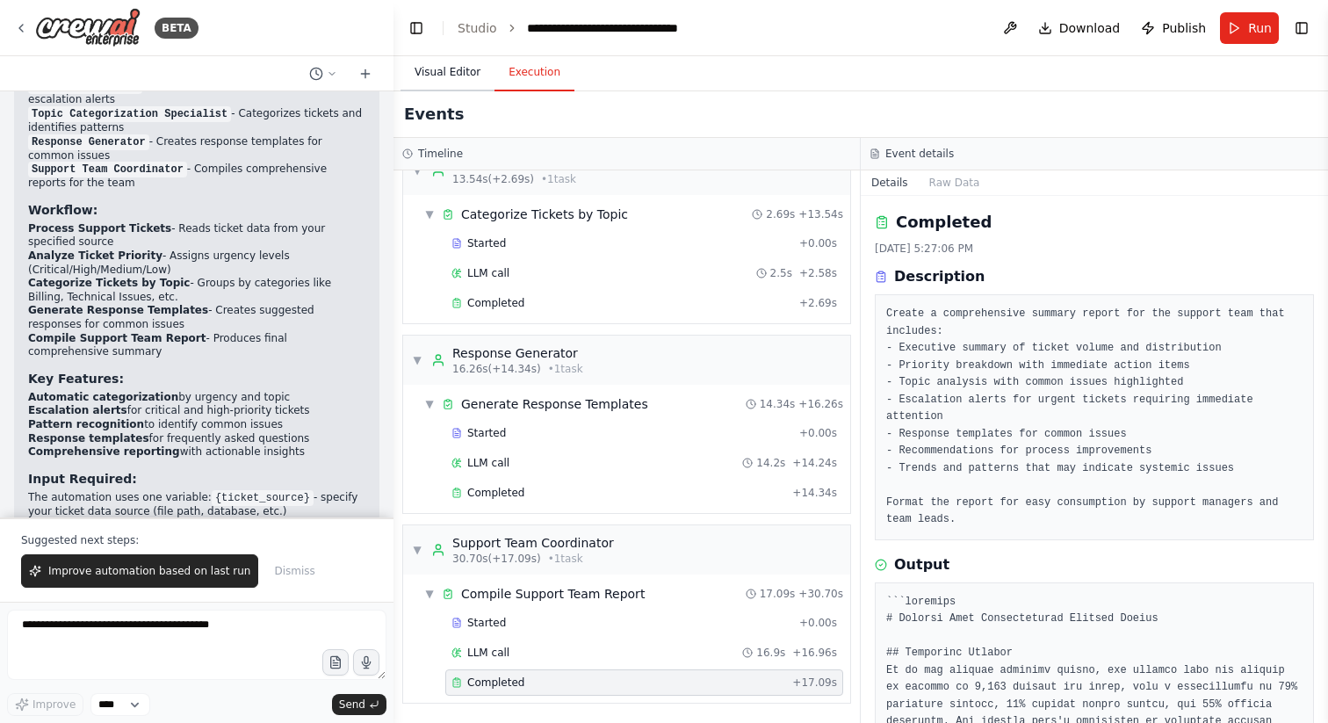
click at [456, 81] on button "Visual Editor" at bounding box center [447, 72] width 94 height 37
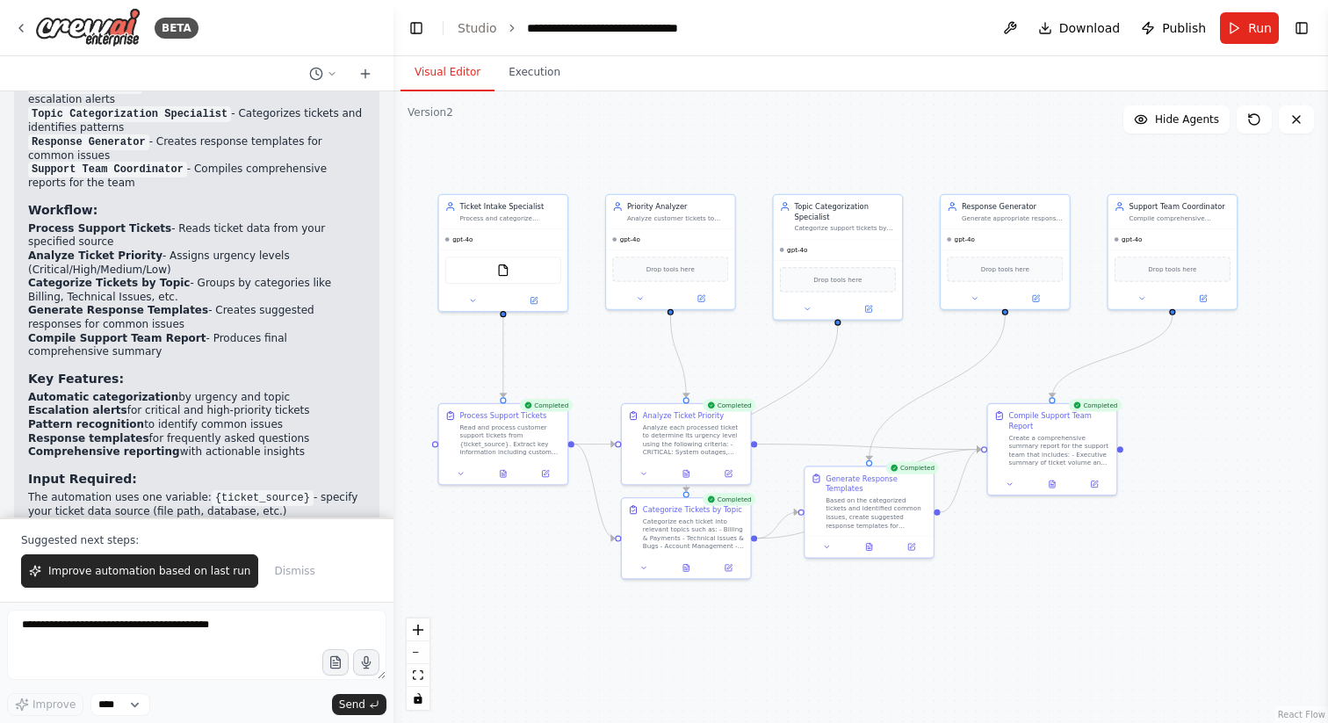
drag, startPoint x: 573, startPoint y: 610, endPoint x: 548, endPoint y: 592, distance: 30.7
click at [548, 591] on div ".deletable-edge-delete-btn { width: 20px; height: 20px; border: 0px solid #ffff…" at bounding box center [860, 406] width 934 height 631
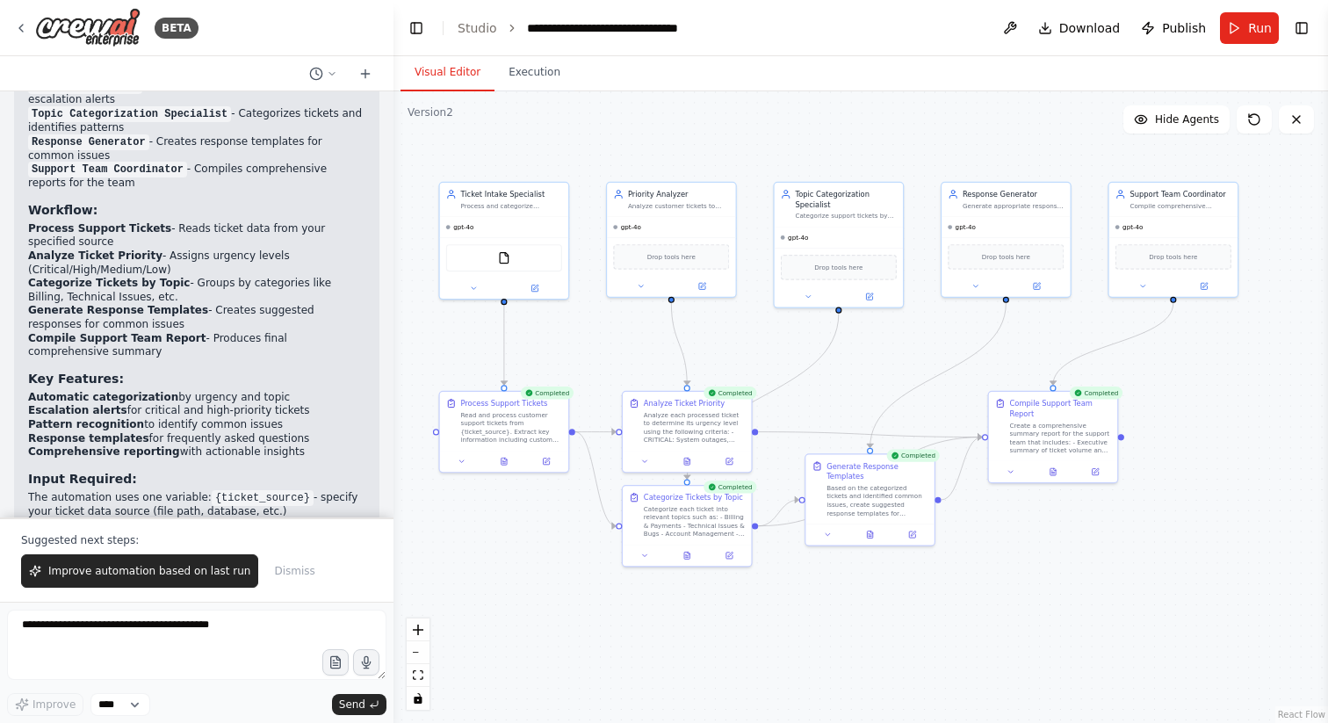
drag, startPoint x: 919, startPoint y: 386, endPoint x: 926, endPoint y: 345, distance: 41.0
click at [926, 345] on div ".deletable-edge-delete-btn { width: 20px; height: 20px; border: 0px solid #ffff…" at bounding box center [860, 406] width 934 height 631
